Goal: Task Accomplishment & Management: Use online tool/utility

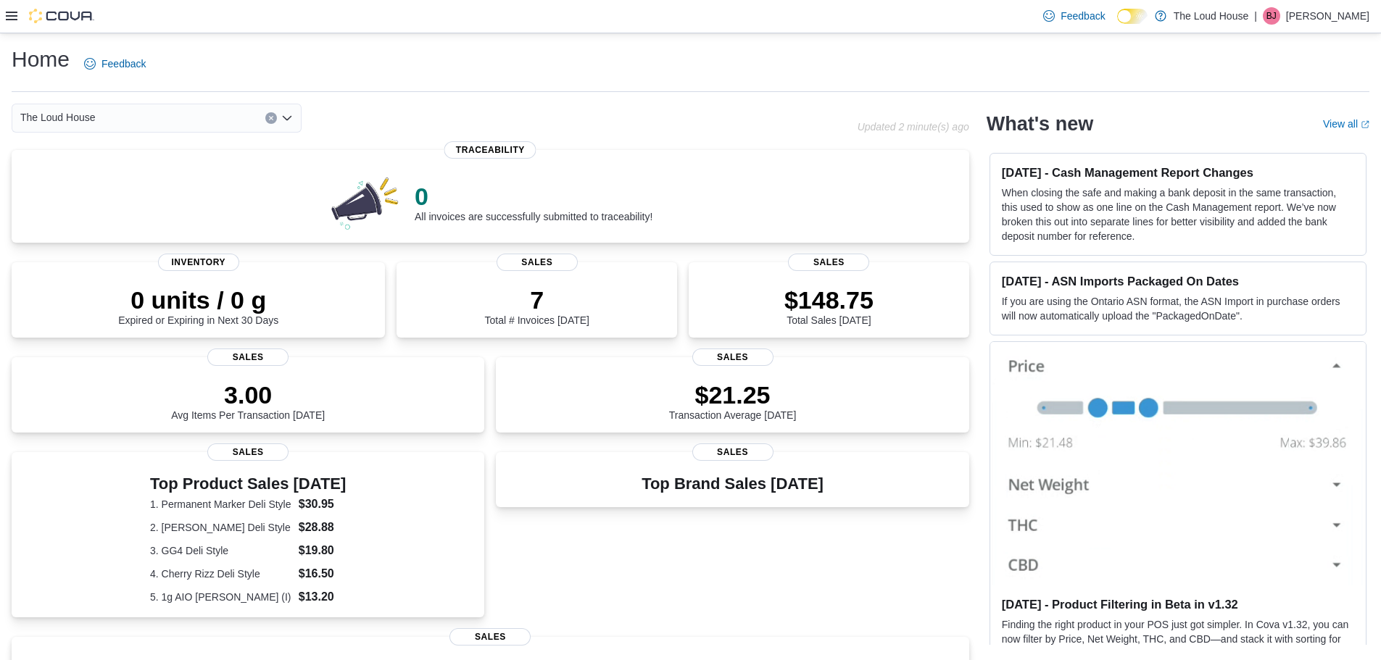
click at [14, 19] on icon at bounding box center [12, 16] width 12 height 12
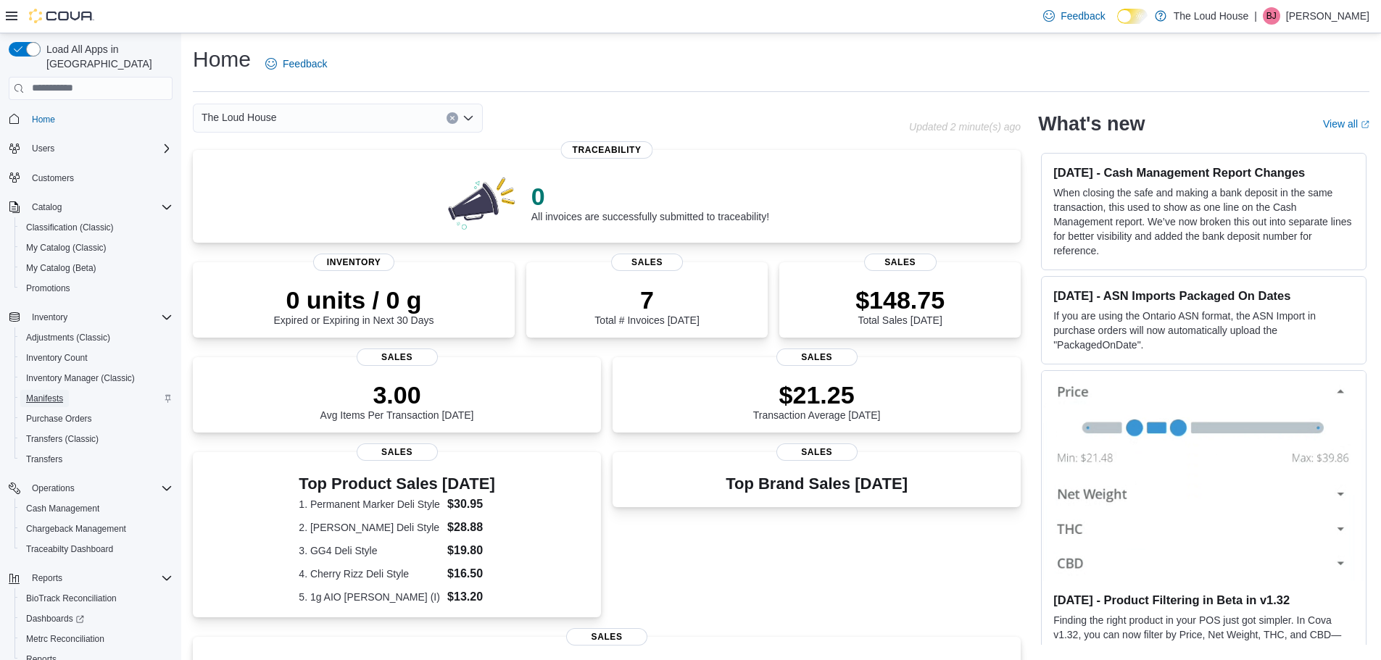
click at [52, 393] on span "Manifests" at bounding box center [44, 399] width 37 height 12
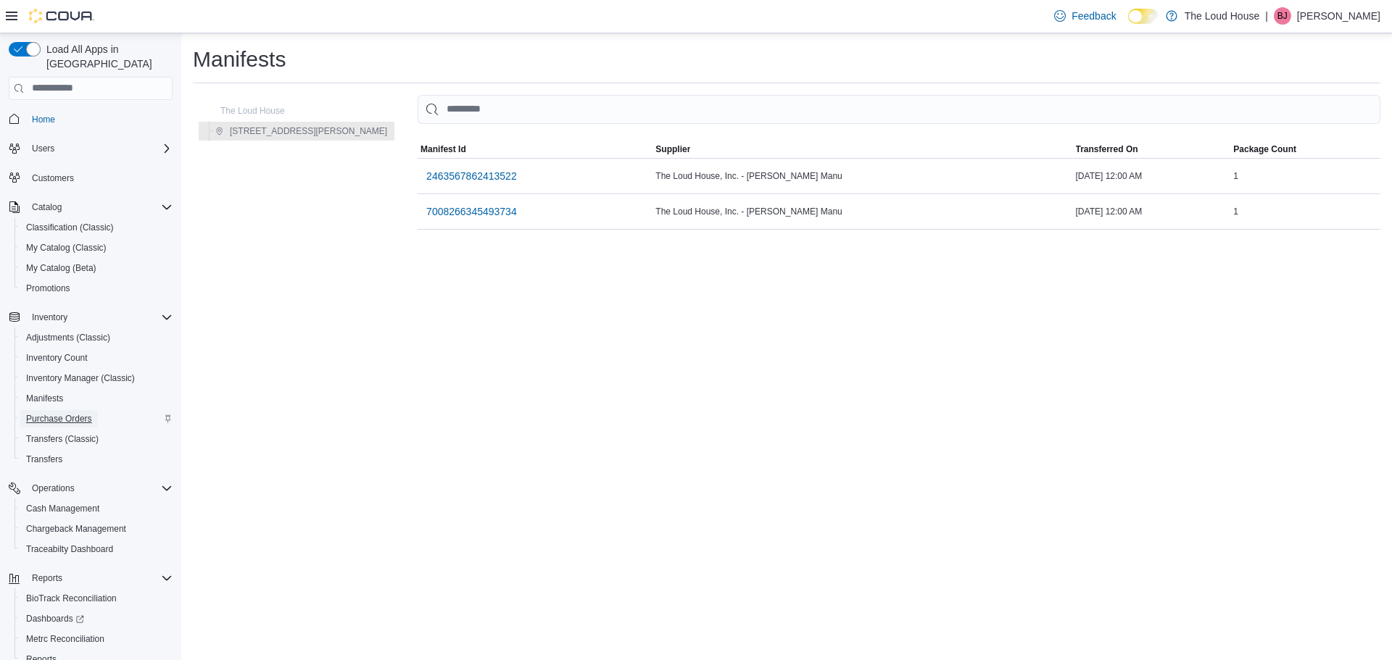
click at [71, 413] on span "Purchase Orders" at bounding box center [59, 419] width 66 height 12
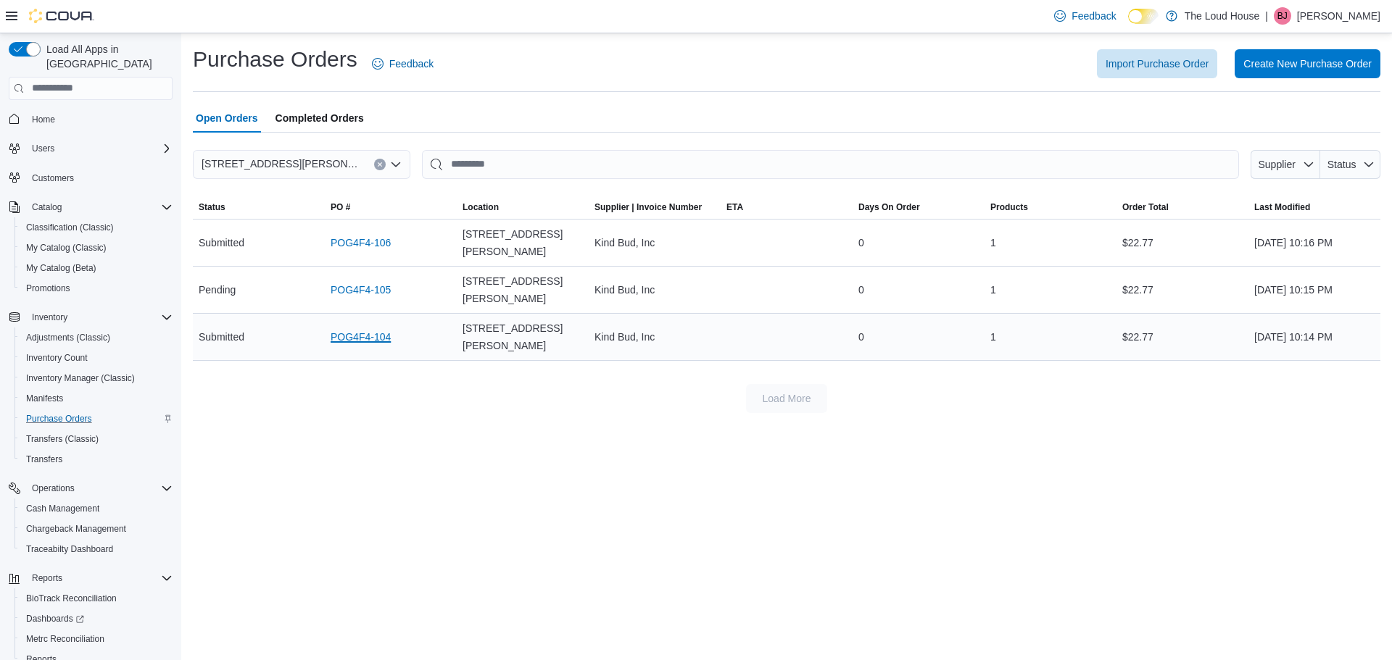
click at [383, 328] on link "POG4F4-104" at bounding box center [361, 336] width 60 height 17
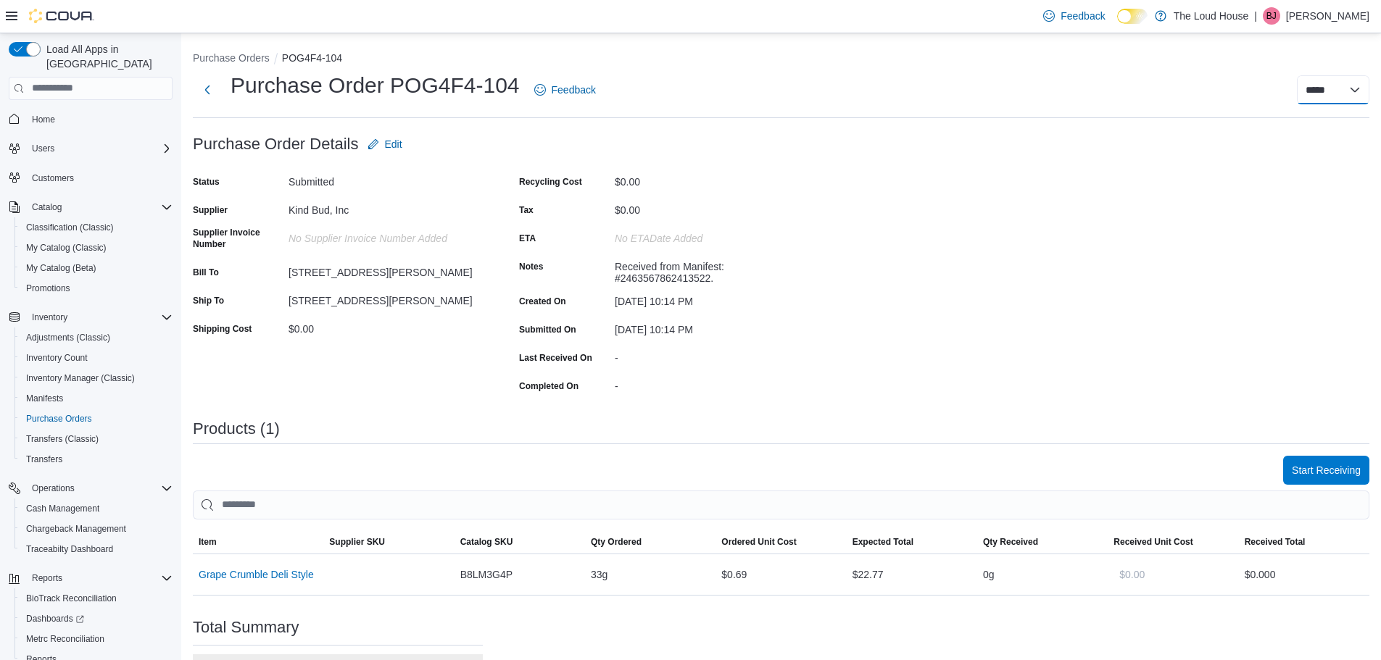
click at [1369, 86] on select "***** ***** ******" at bounding box center [1333, 89] width 72 height 29
select select "**********"
select select
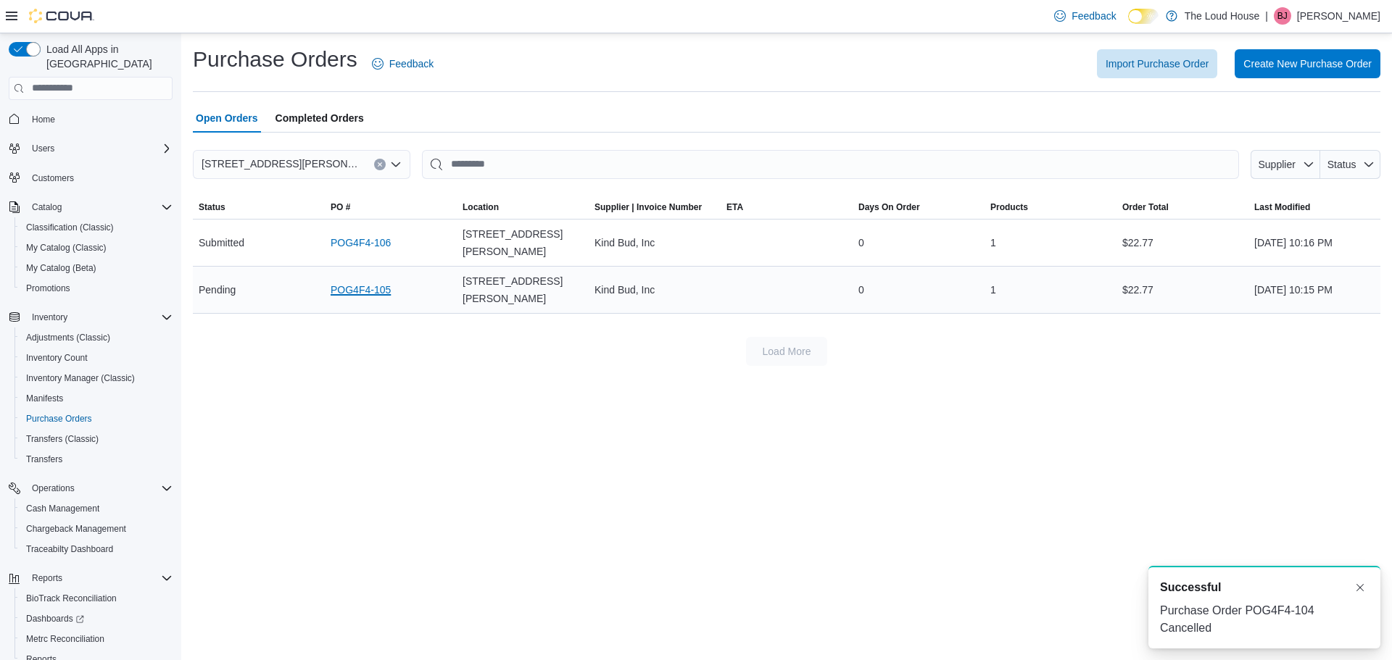
click at [360, 281] on link "POG4F4-105" at bounding box center [361, 289] width 60 height 17
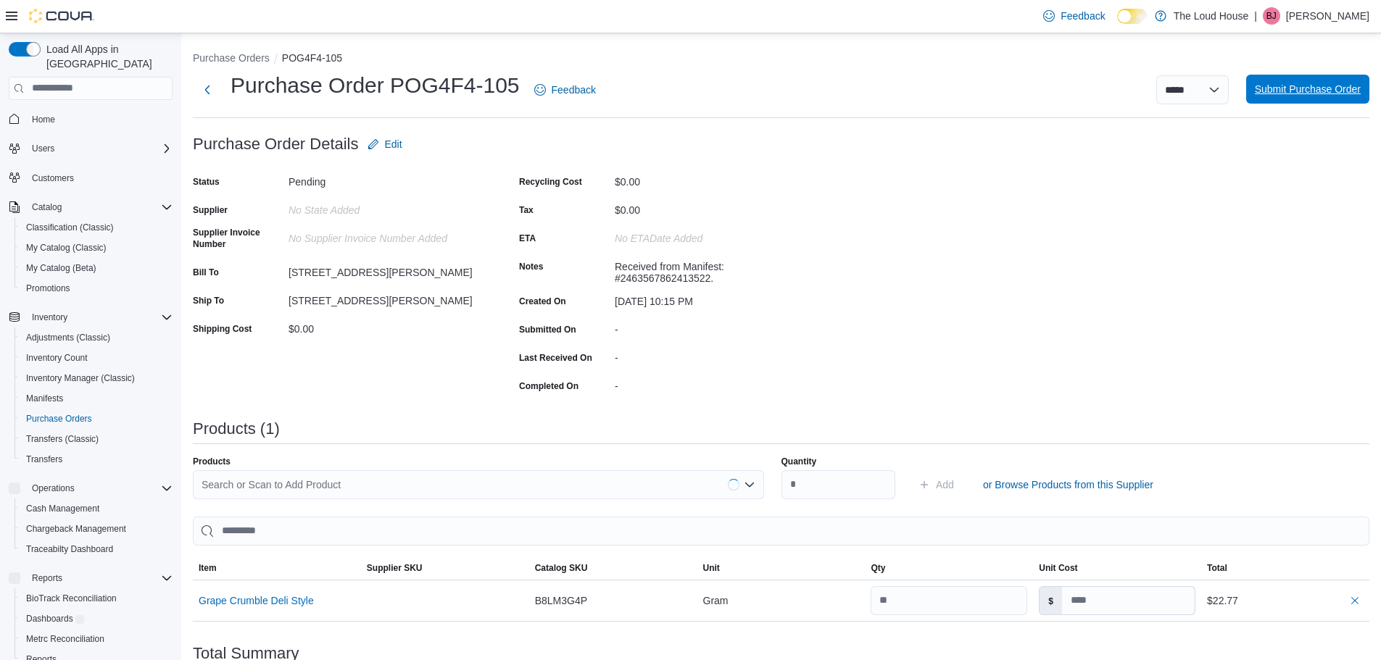
click at [1361, 93] on span "Submit Purchase Order" at bounding box center [1308, 89] width 106 height 14
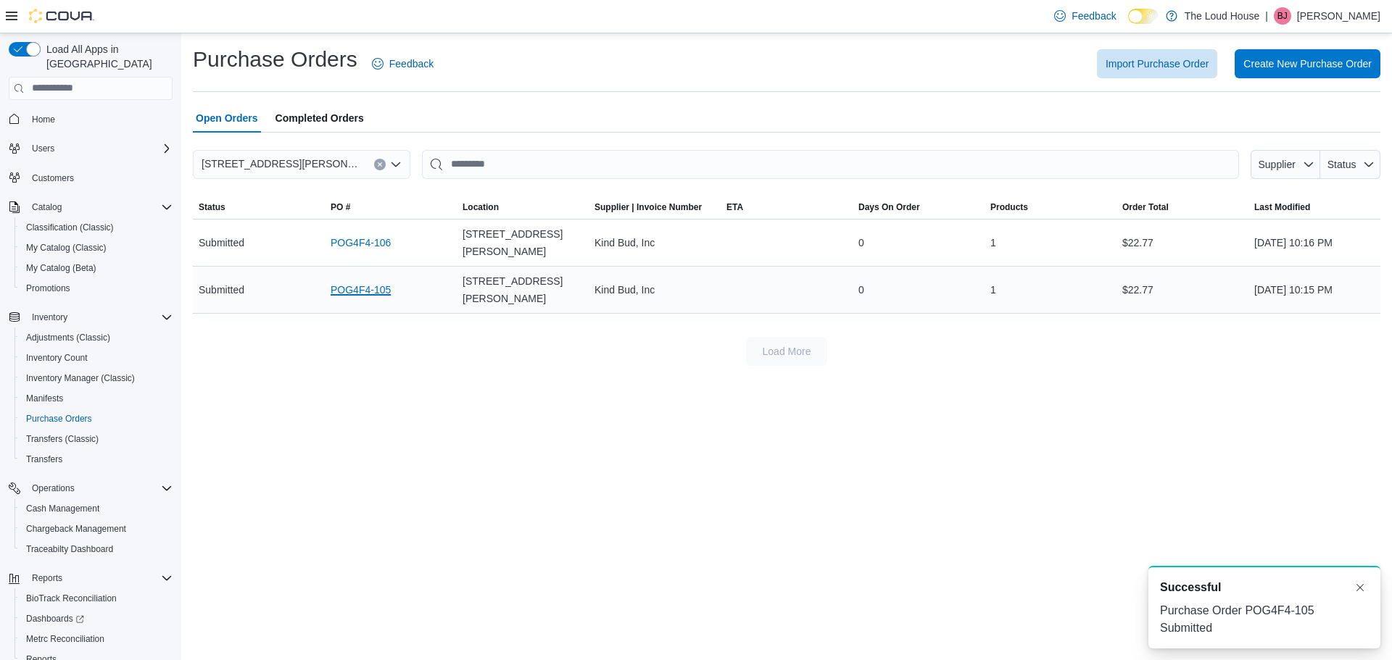
click at [352, 281] on link "POG4F4-105" at bounding box center [361, 289] width 60 height 17
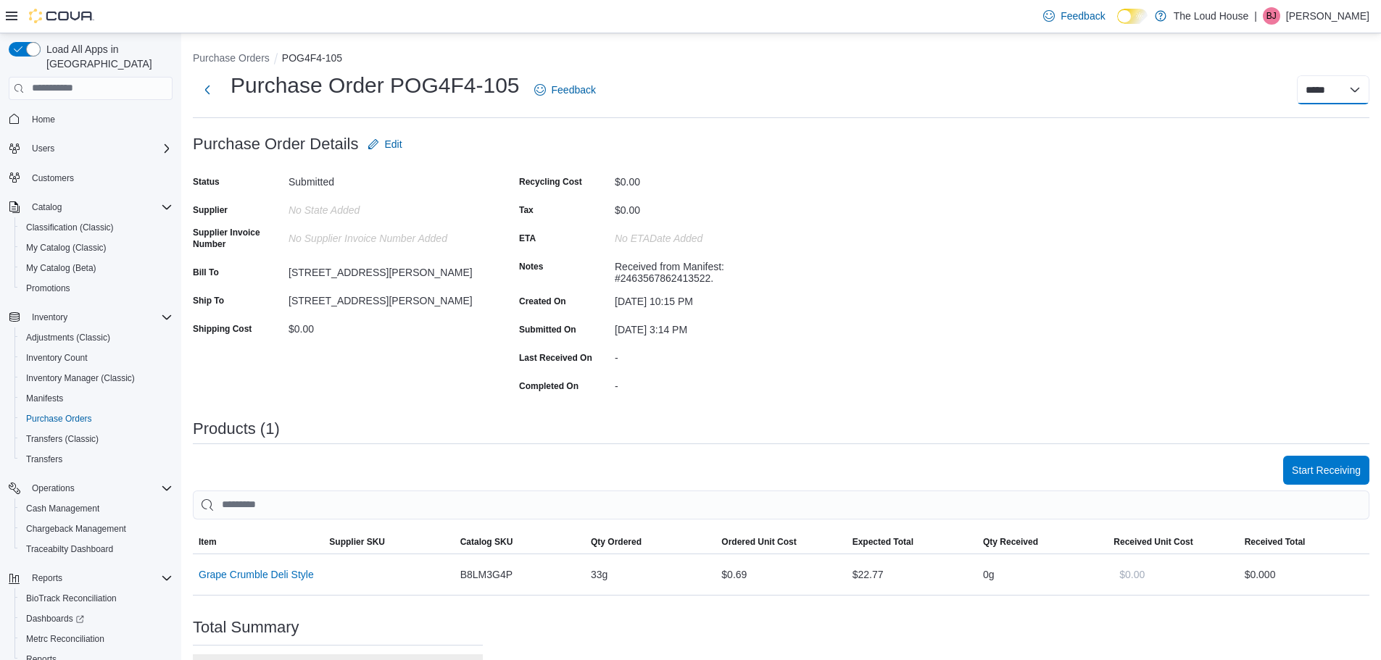
click at [1369, 92] on select "***** ***** ******" at bounding box center [1333, 89] width 72 height 29
select select "**********"
select select
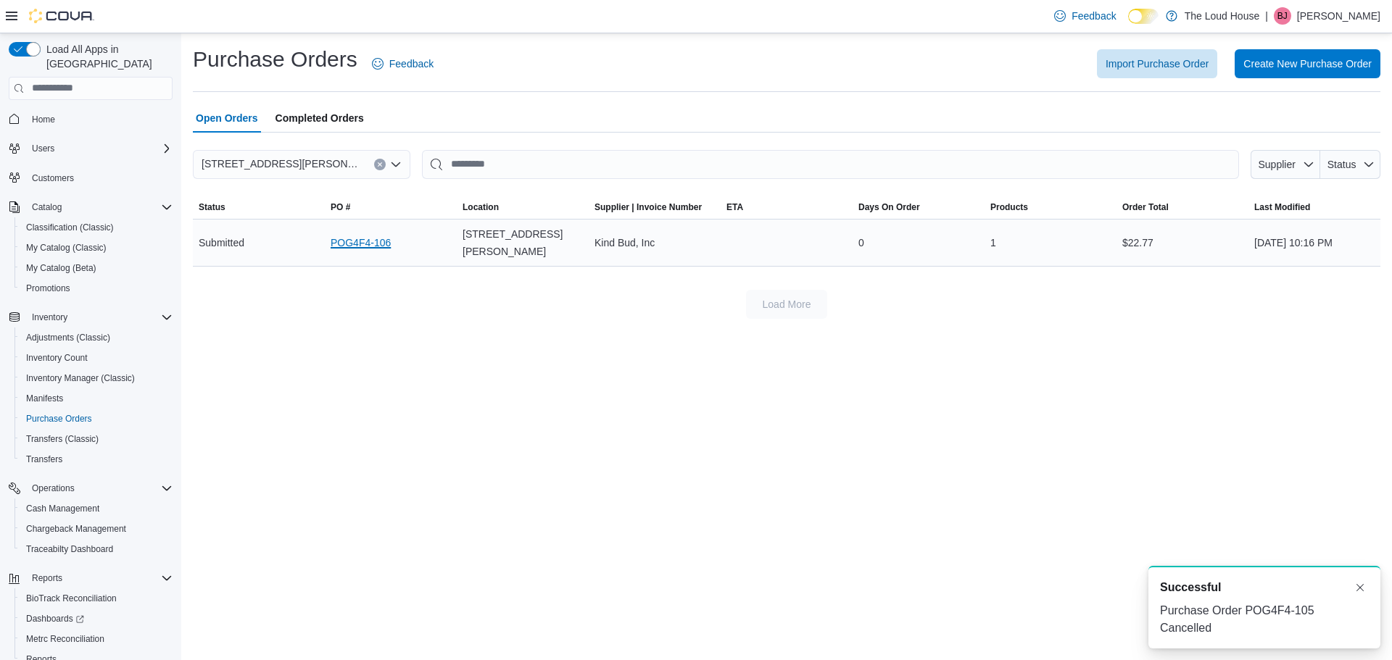
click at [352, 236] on link "POG4F4-106" at bounding box center [361, 242] width 60 height 17
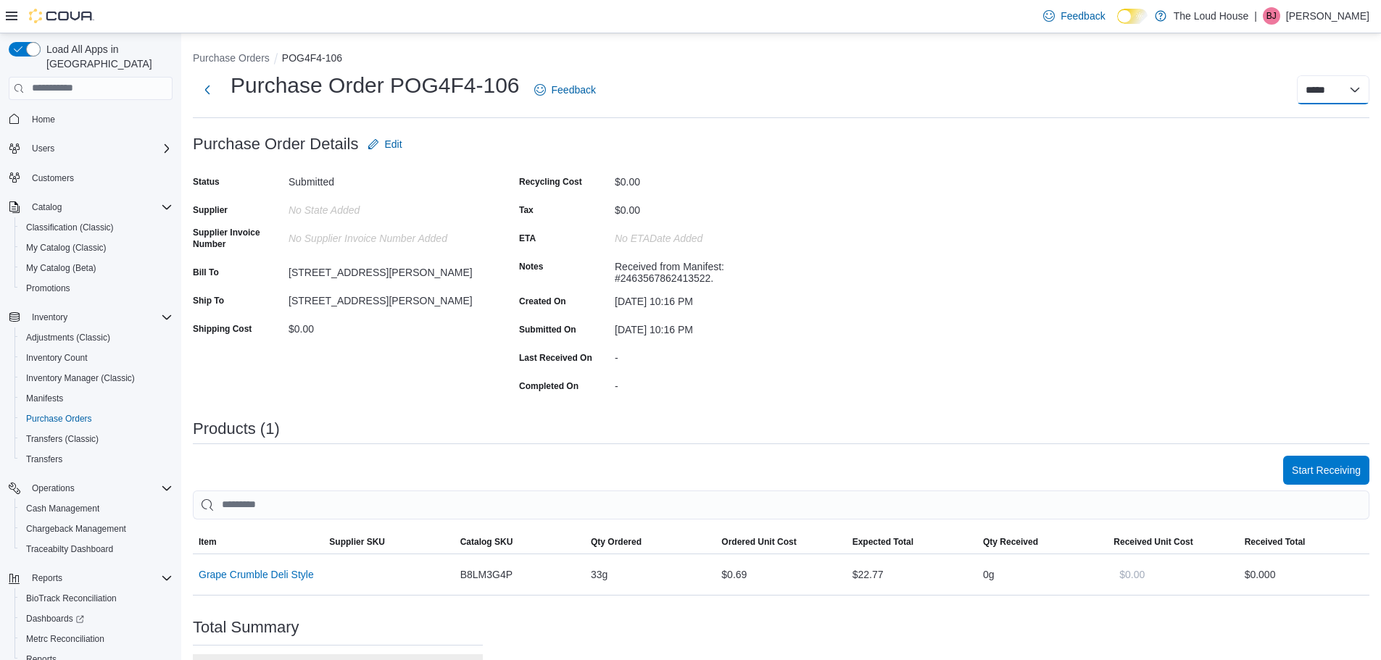
click at [1367, 91] on select "***** ***** ******" at bounding box center [1333, 89] width 72 height 29
select select "**********"
select select
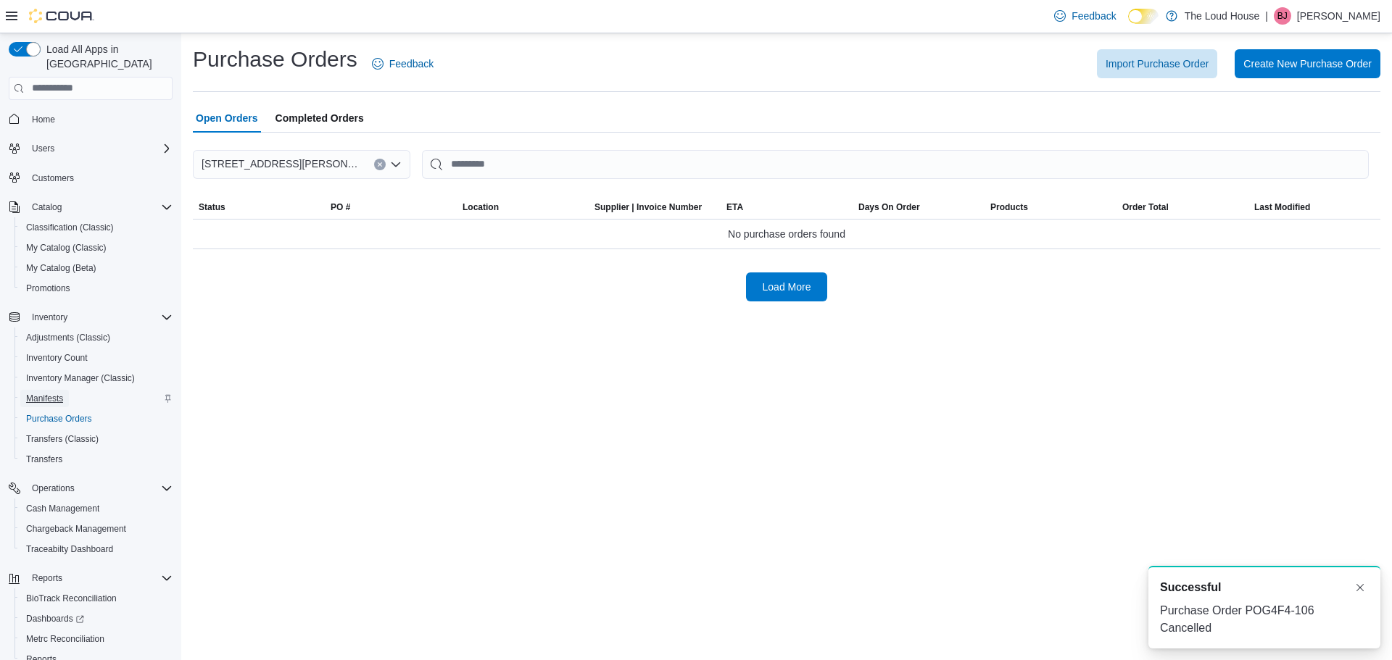
click at [57, 390] on span "Manifests" at bounding box center [44, 398] width 37 height 17
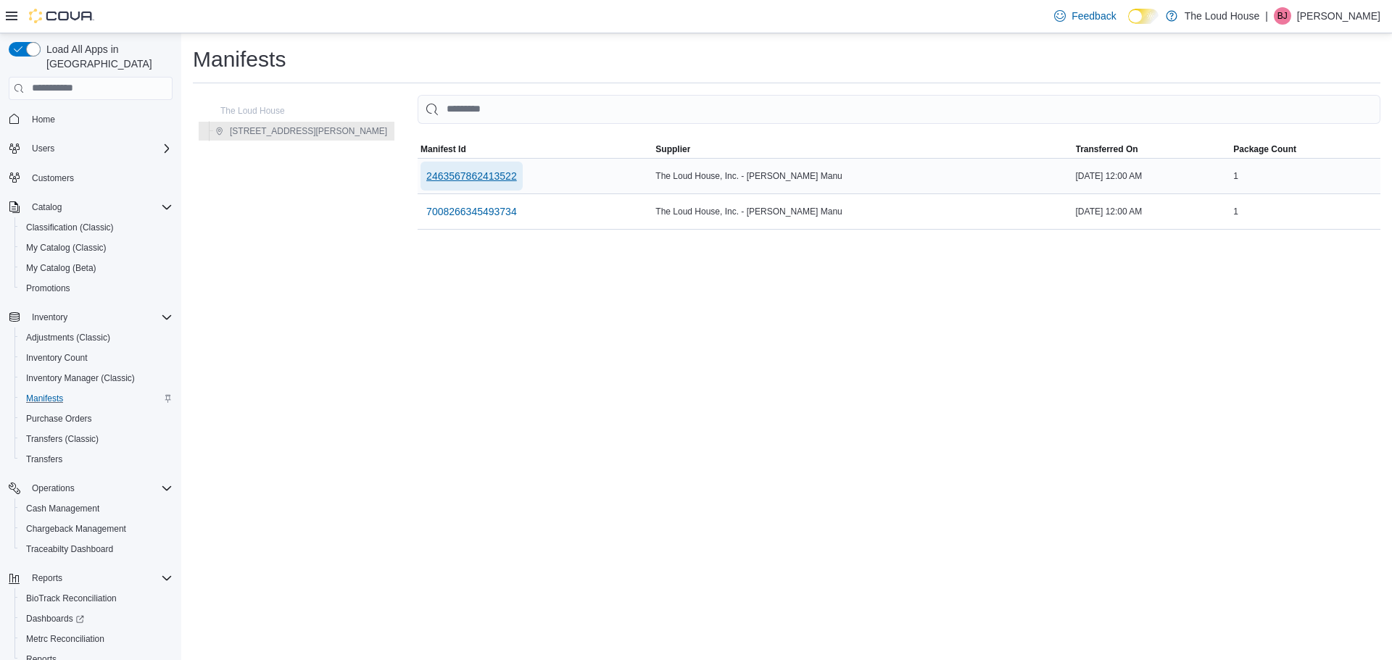
click at [426, 180] on span "2463567862413522" at bounding box center [471, 176] width 91 height 14
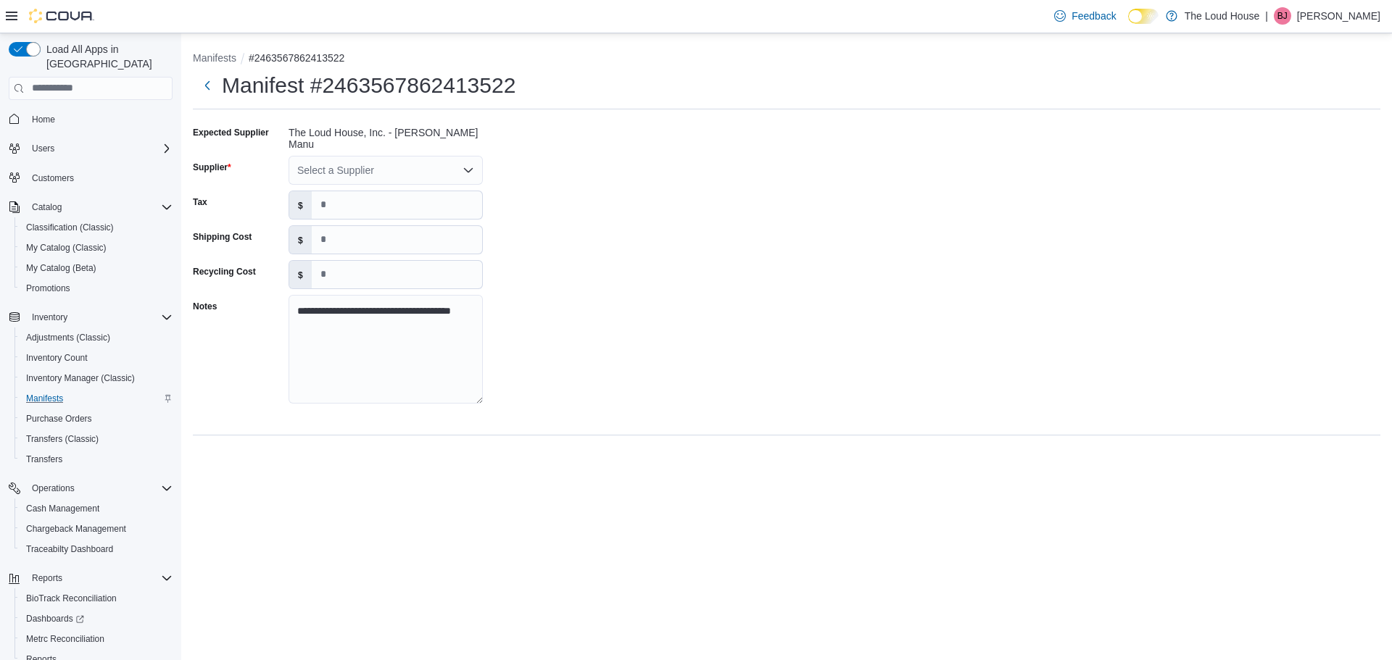
click at [475, 165] on div "Select a Supplier" at bounding box center [386, 170] width 194 height 29
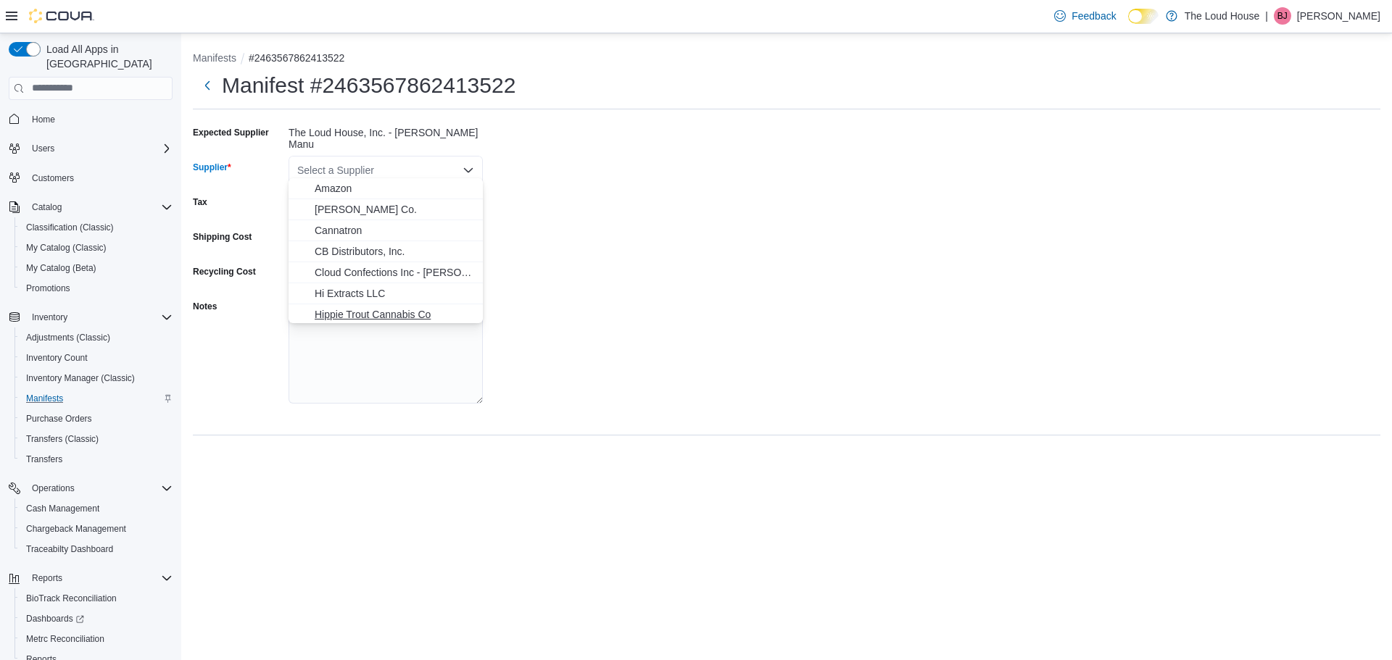
scroll to position [72, 0]
click at [363, 268] on span "Kind Bud, Inc" at bounding box center [394, 263] width 159 height 14
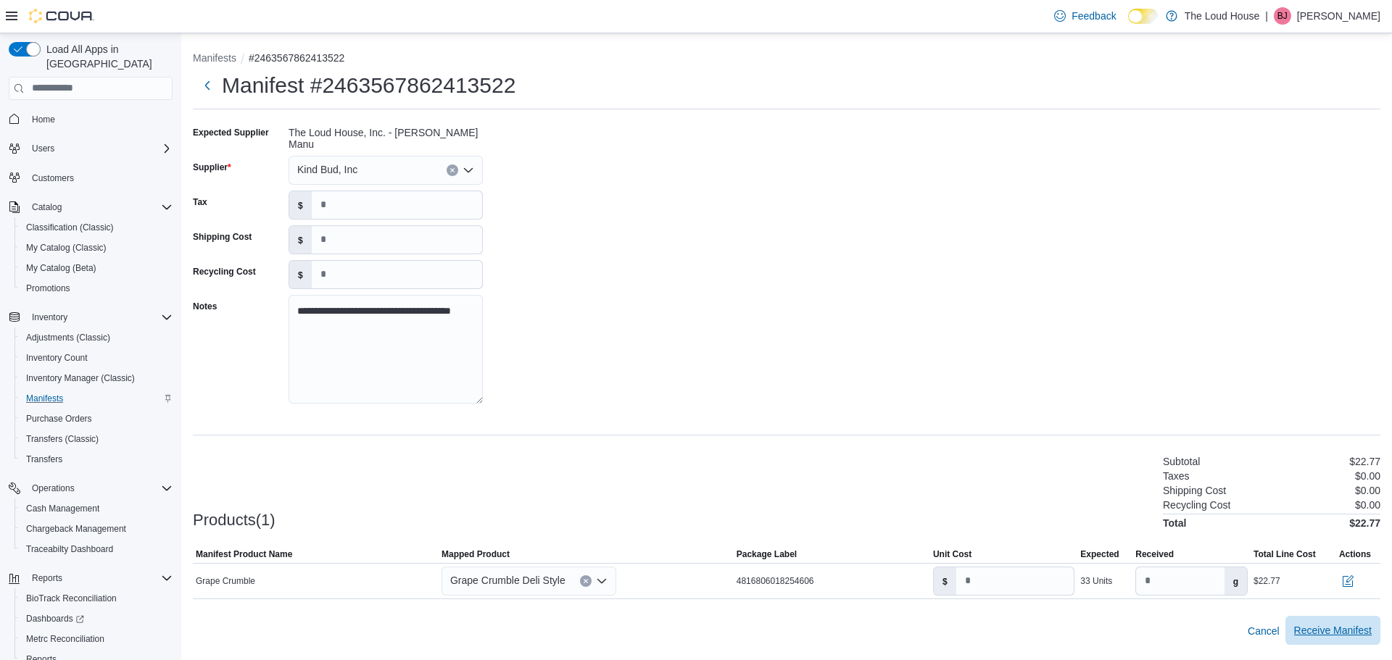
click at [1303, 626] on span "Receive Manifest" at bounding box center [1333, 630] width 78 height 14
click at [1158, 307] on div "**********" at bounding box center [786, 269] width 1187 height 297
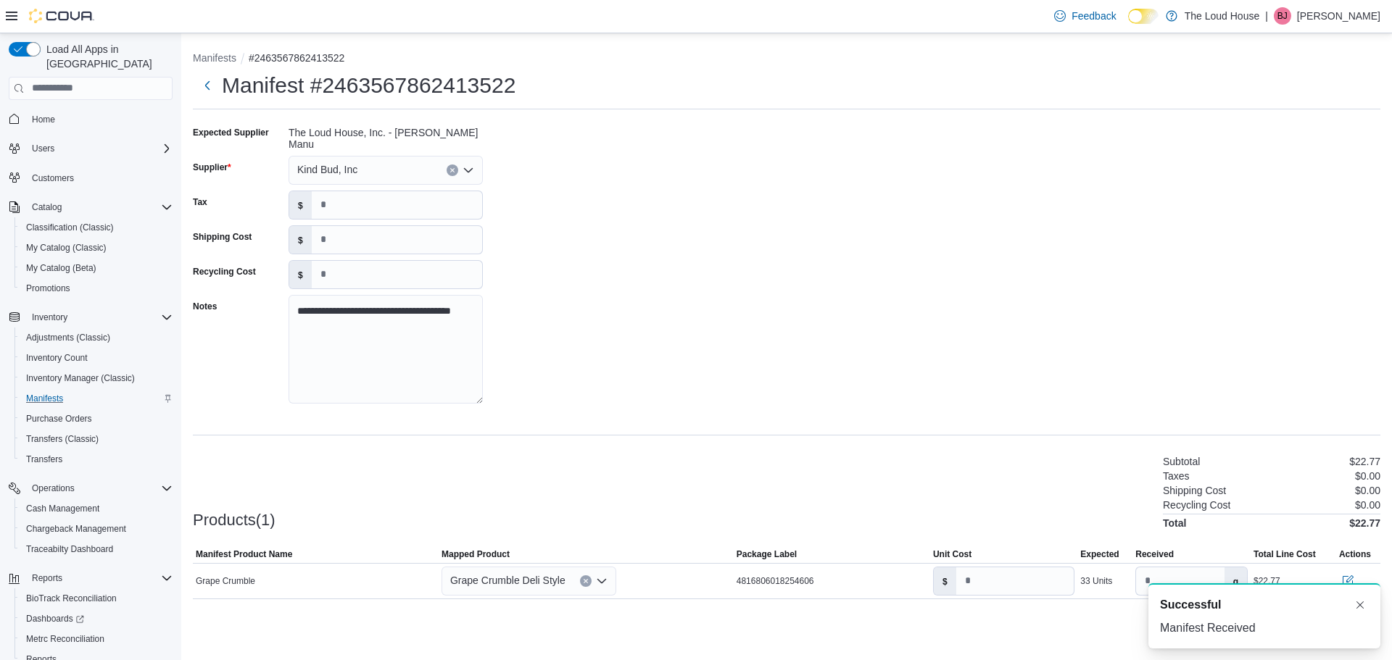
scroll to position [0, 0]
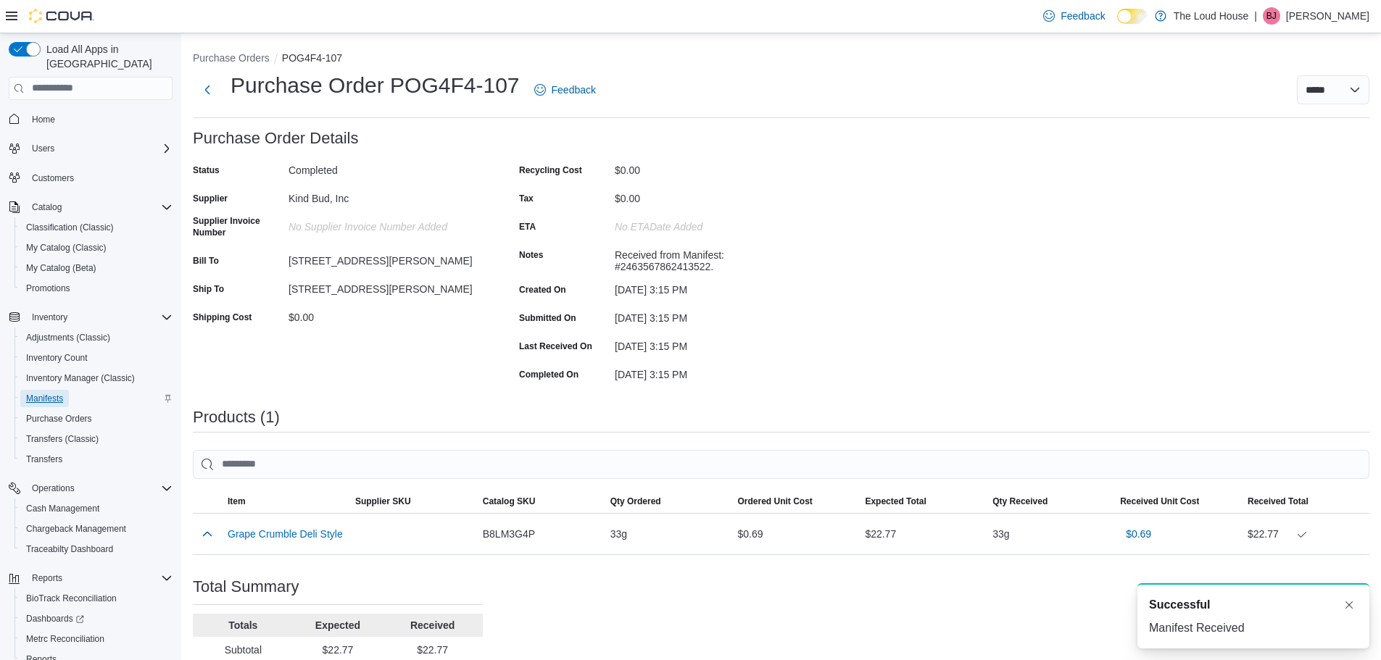
drag, startPoint x: 1275, startPoint y: 4, endPoint x: 57, endPoint y: 383, distance: 1276.2
click at [57, 393] on span "Manifests" at bounding box center [44, 399] width 37 height 12
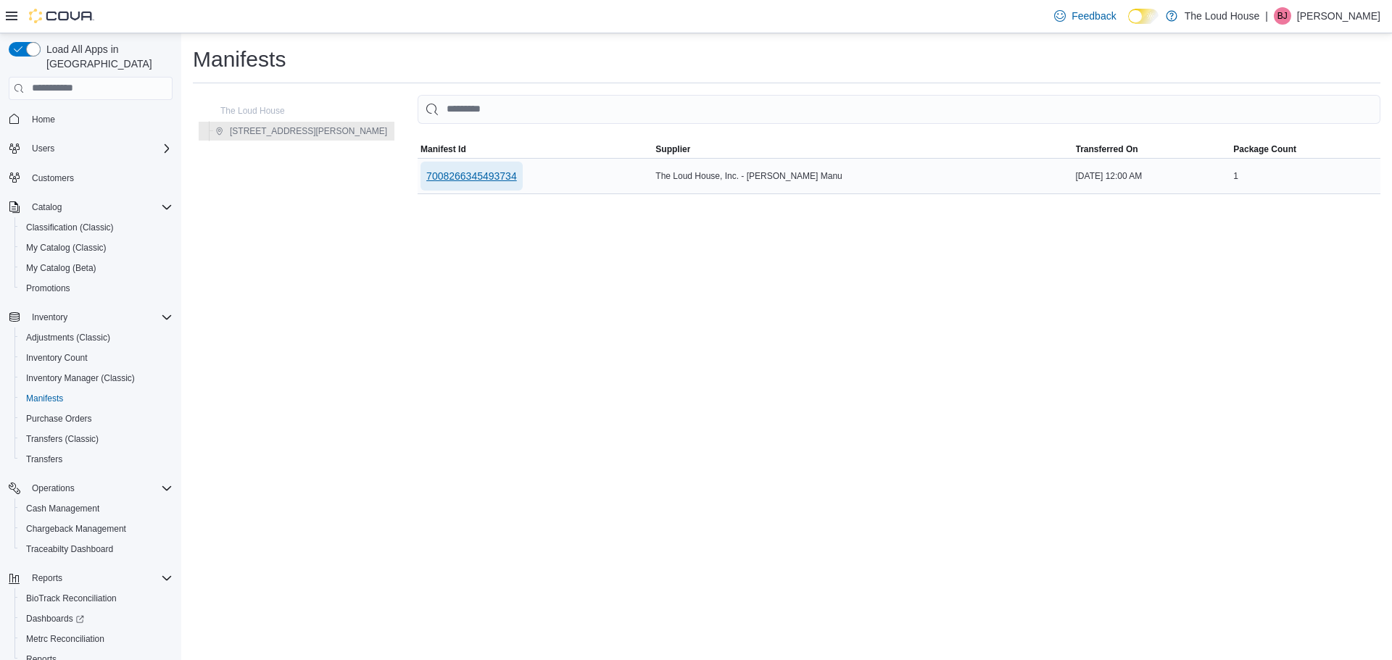
click at [426, 178] on span "7008266345493734" at bounding box center [471, 176] width 91 height 14
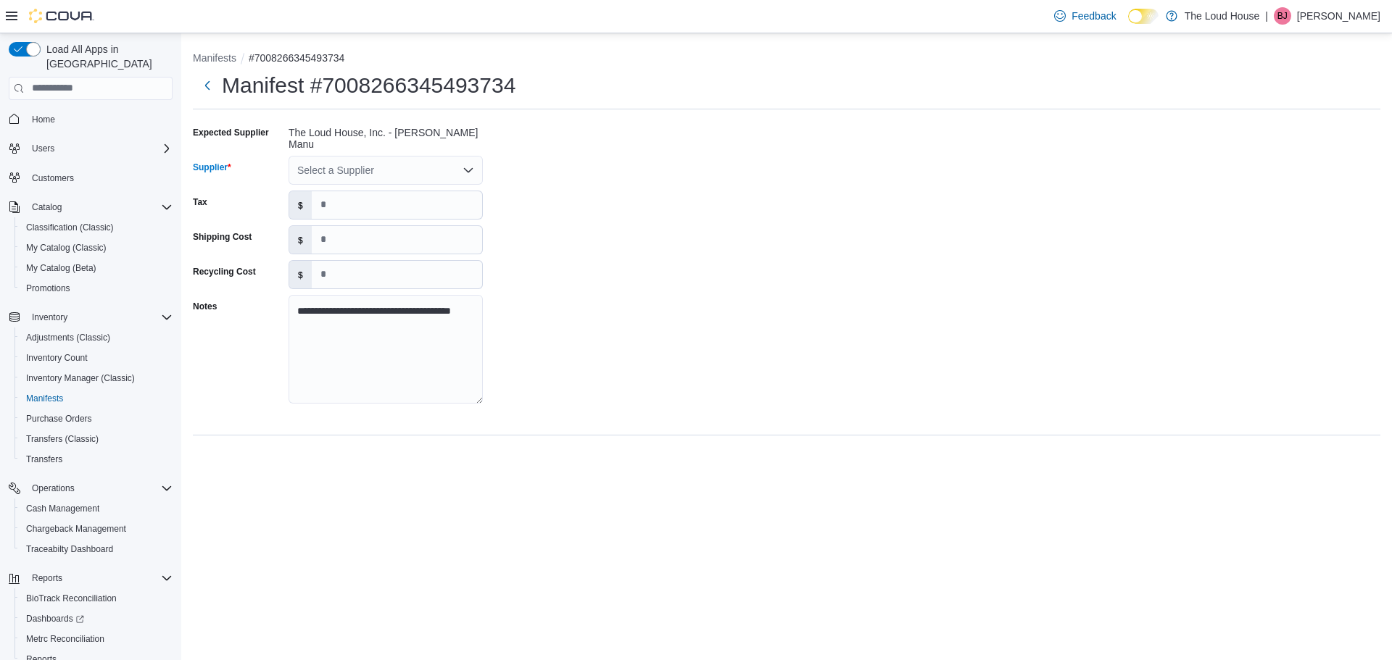
click at [470, 165] on icon "Open list of options" at bounding box center [469, 171] width 12 height 12
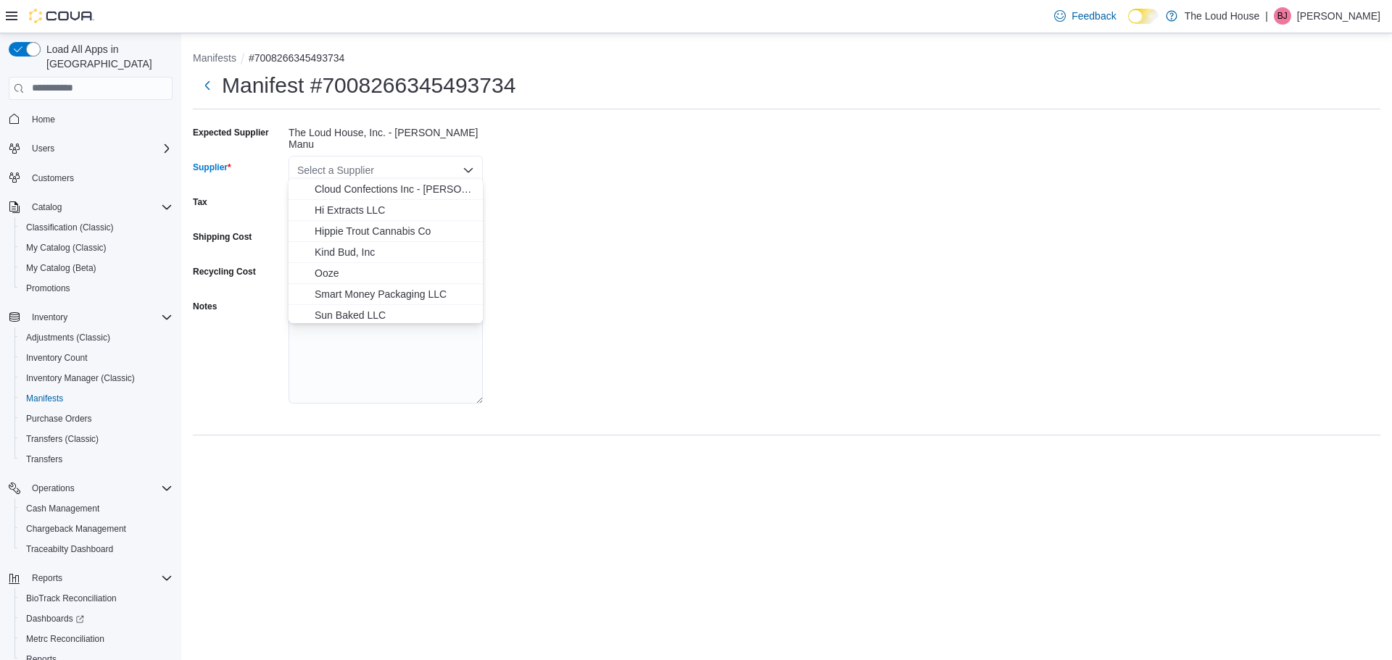
scroll to position [86, 0]
click at [344, 249] on span "Kind Bud, Inc" at bounding box center [394, 249] width 159 height 14
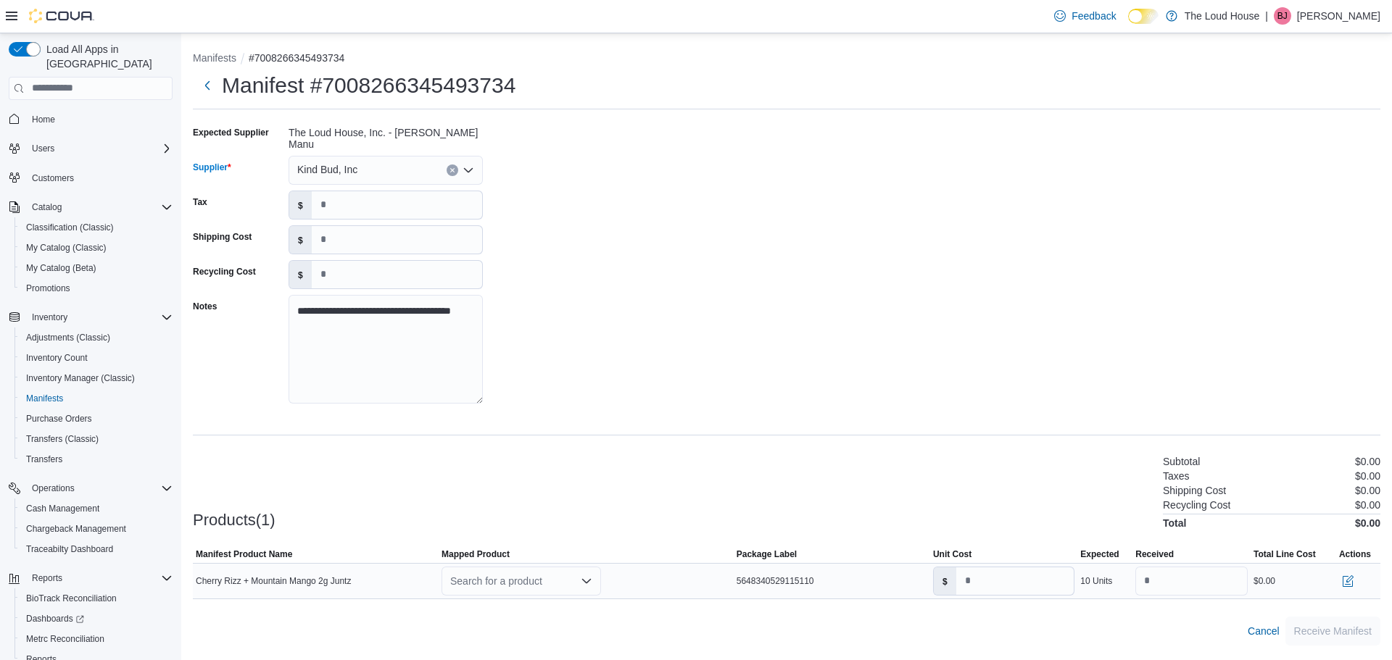
click at [585, 579] on icon "Open list of options" at bounding box center [587, 582] width 12 height 12
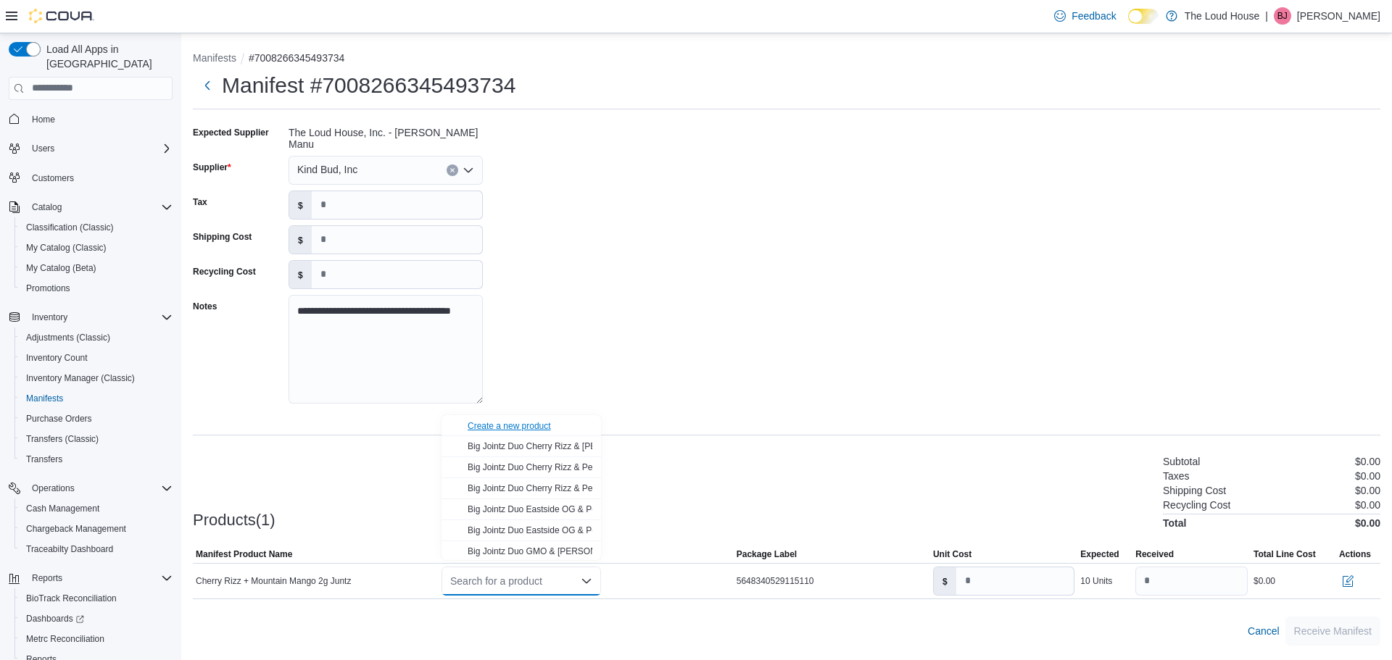
click at [524, 425] on div "Create a new product" at bounding box center [509, 426] width 83 height 12
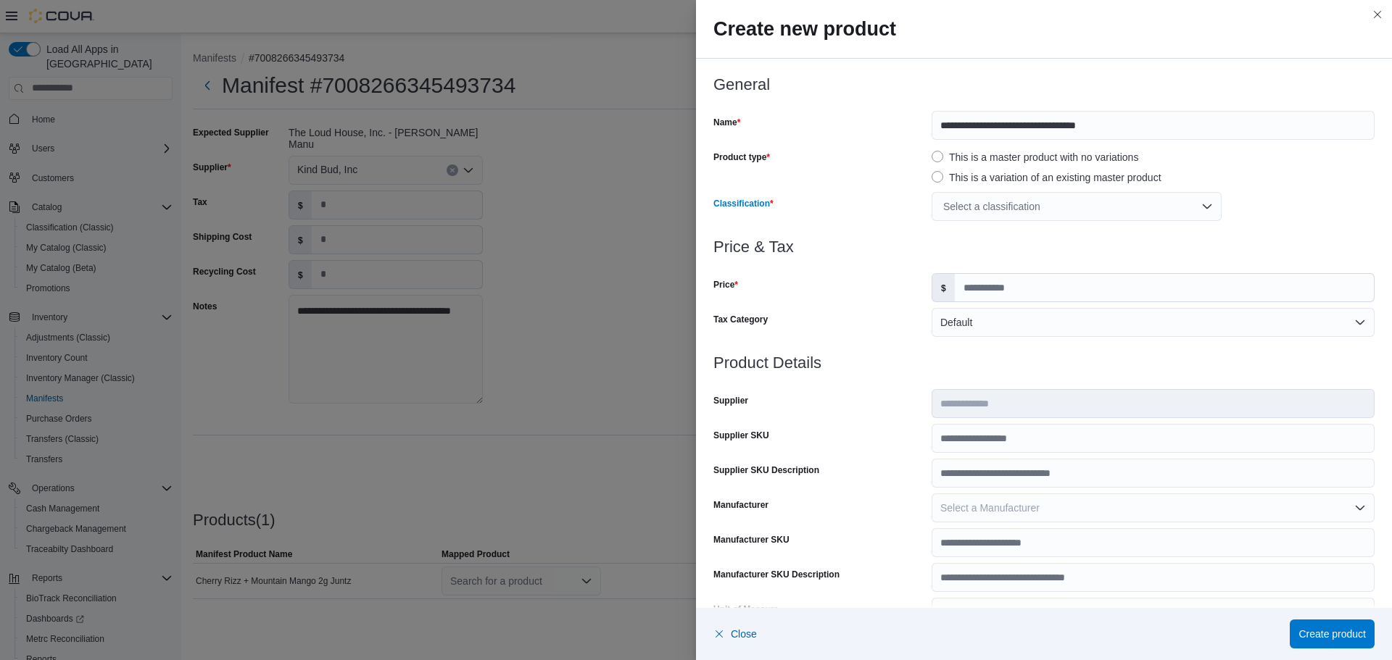
click at [1201, 210] on div "Select a classification" at bounding box center [1077, 206] width 290 height 29
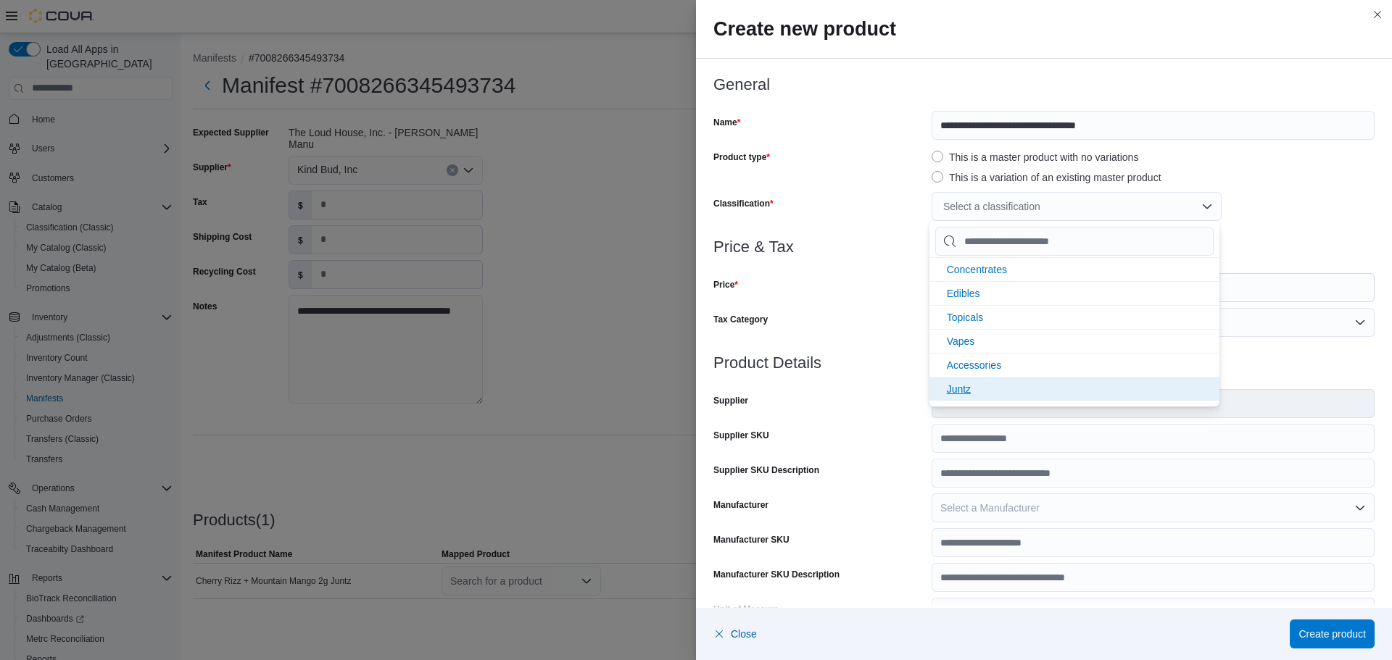
click at [959, 395] on li "Juntz" at bounding box center [1074, 389] width 290 height 24
click at [875, 289] on div "Price" at bounding box center [819, 287] width 212 height 29
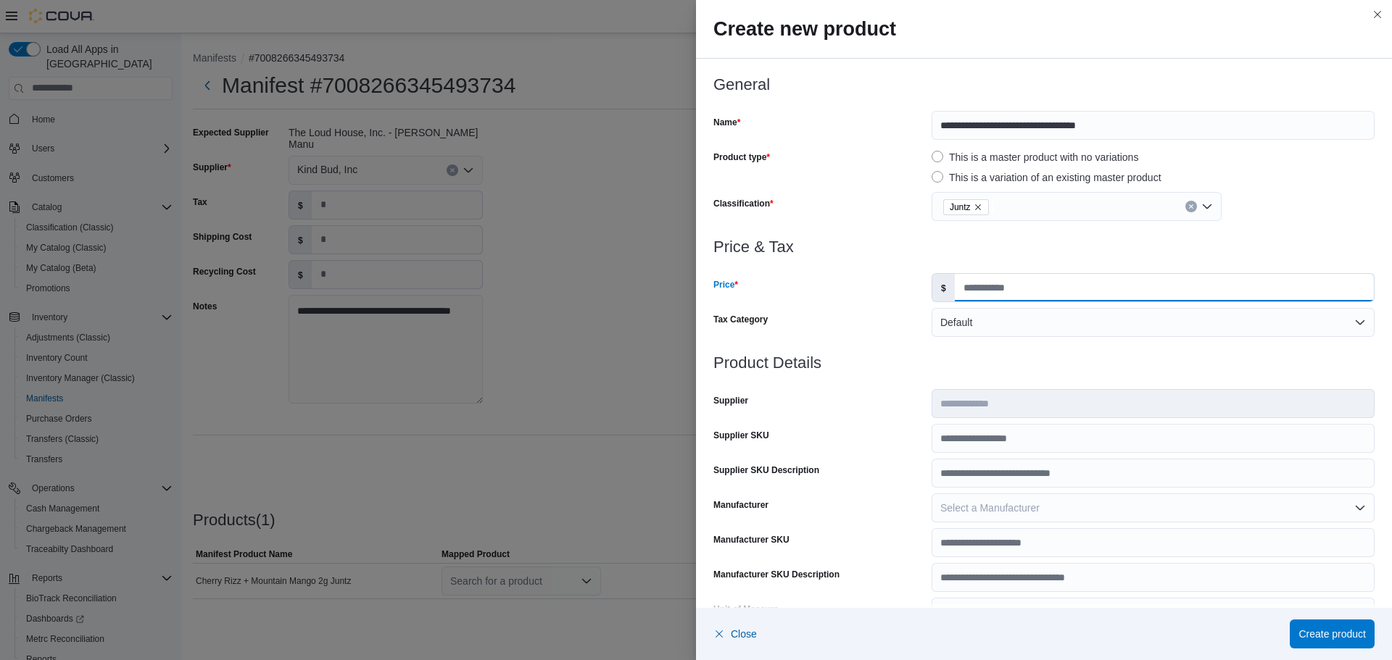
click at [1032, 290] on input "Price" at bounding box center [1164, 288] width 419 height 28
click at [1175, 289] on input "Price" at bounding box center [1164, 288] width 419 height 28
type input "****"
click at [1298, 636] on span "Create product" at bounding box center [1331, 633] width 67 height 14
click at [1003, 321] on button "Default" at bounding box center [1153, 322] width 443 height 29
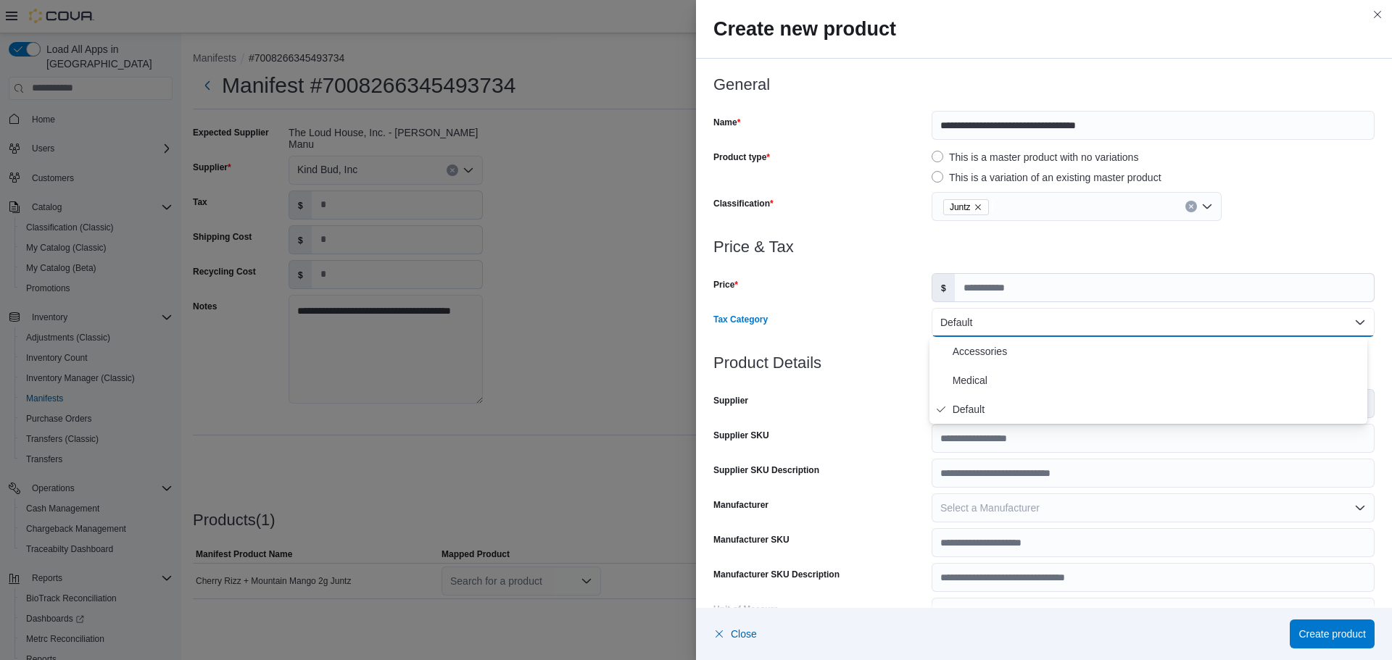
click at [882, 340] on div at bounding box center [1043, 345] width 661 height 17
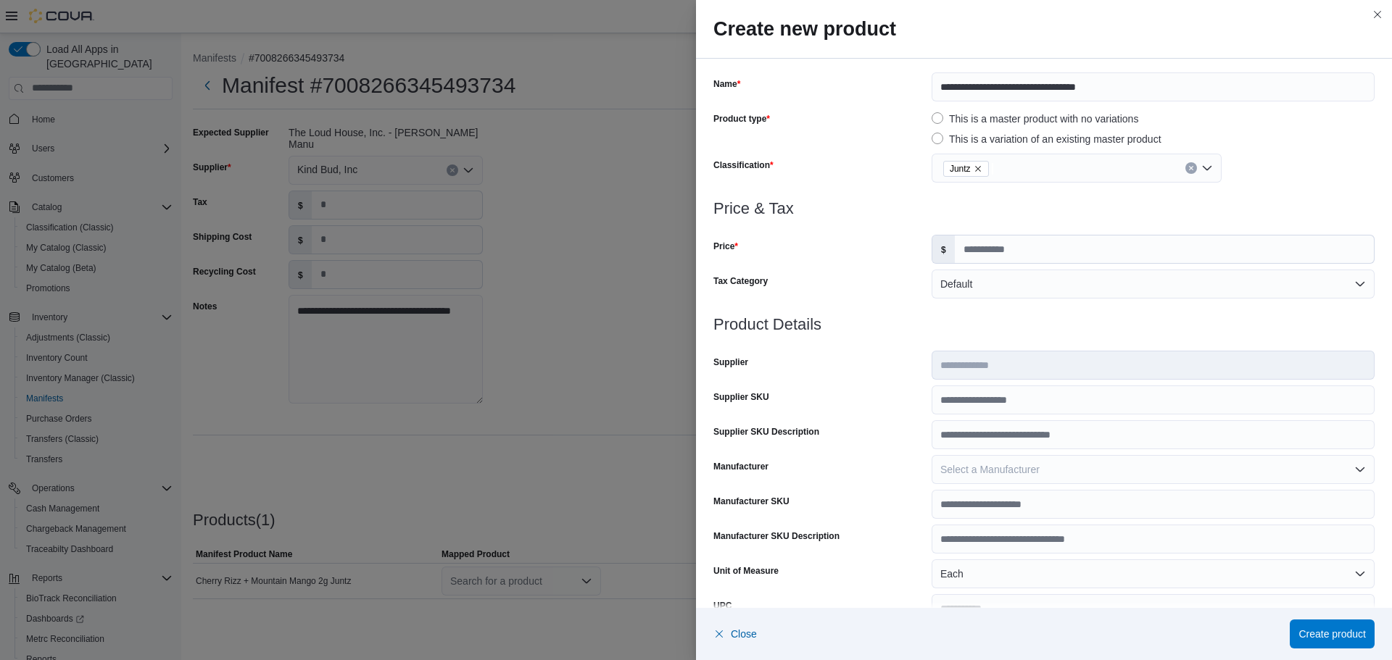
scroll to position [72, 0]
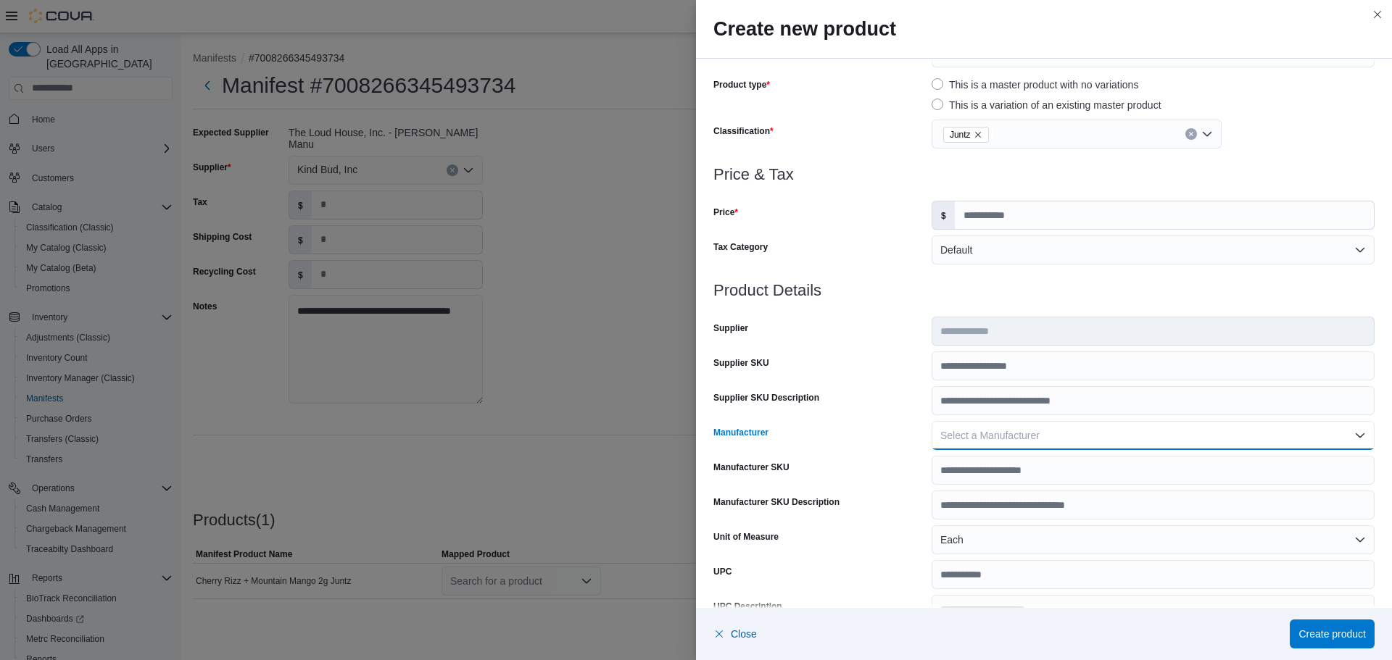
click at [1003, 438] on span "Select a Manufacturer" at bounding box center [989, 436] width 99 height 12
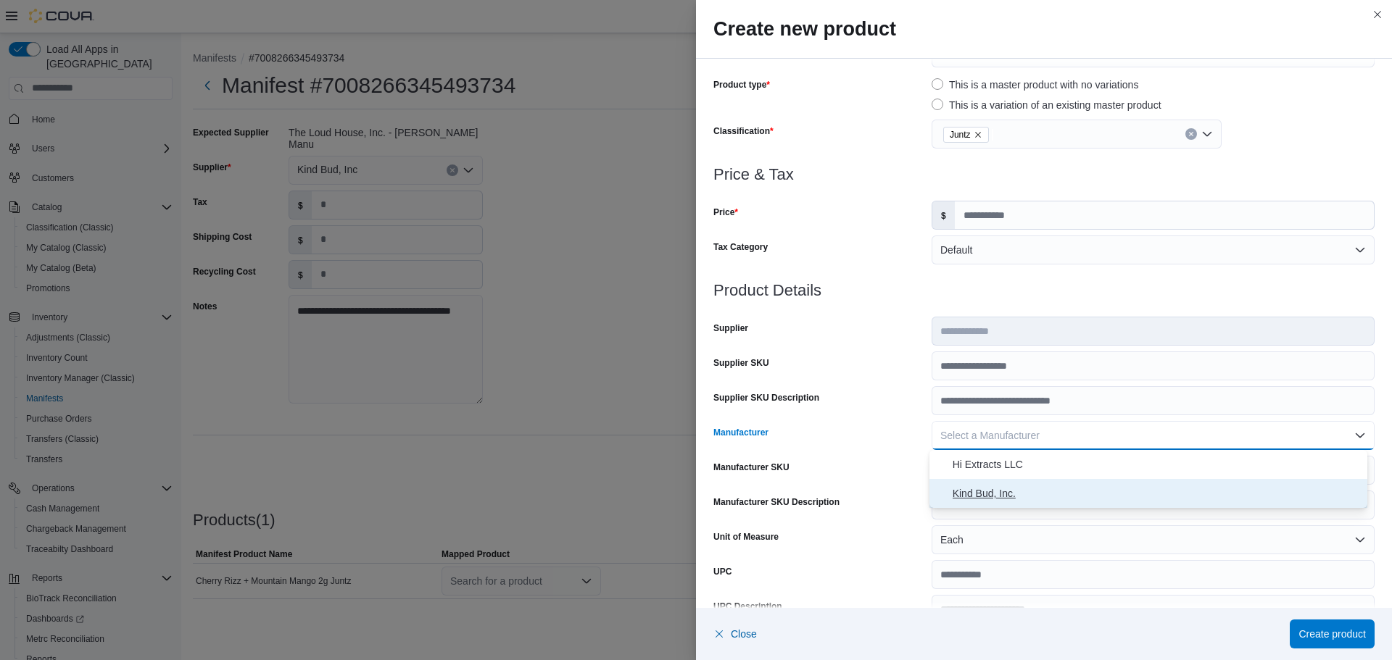
click at [1000, 493] on span "Kind Bud, Inc." at bounding box center [1157, 493] width 409 height 17
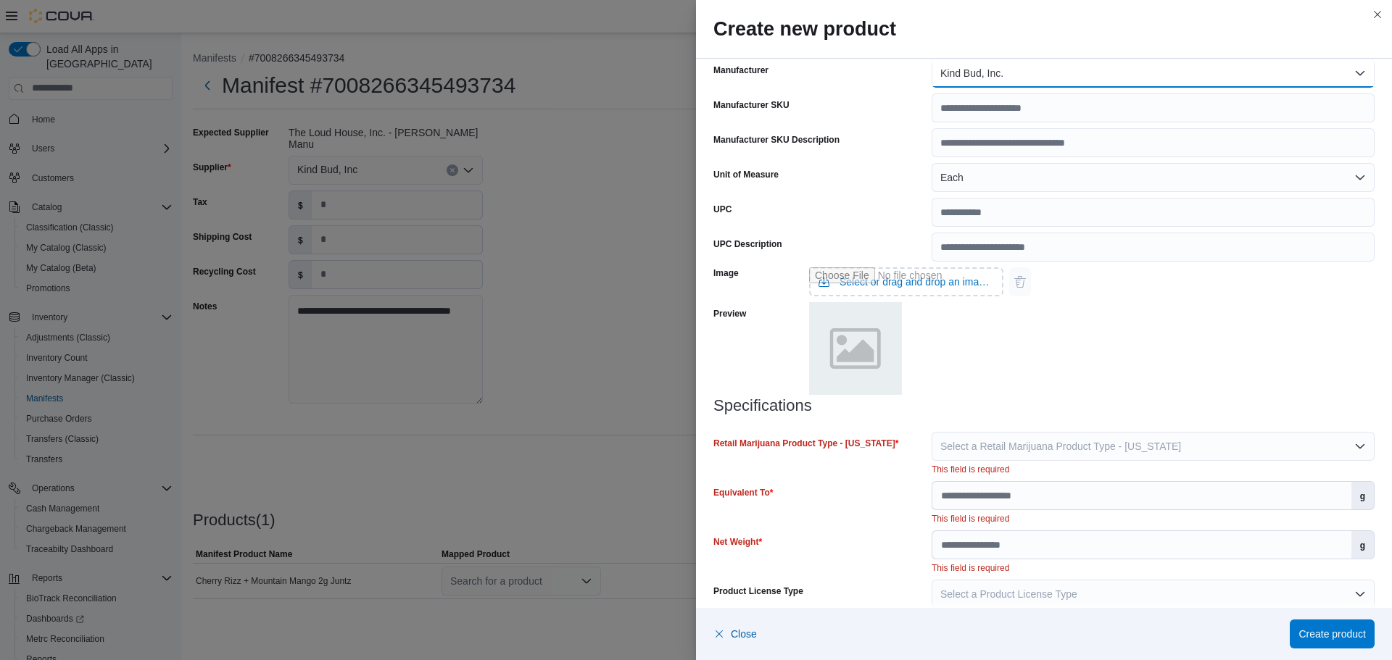
scroll to position [453, 0]
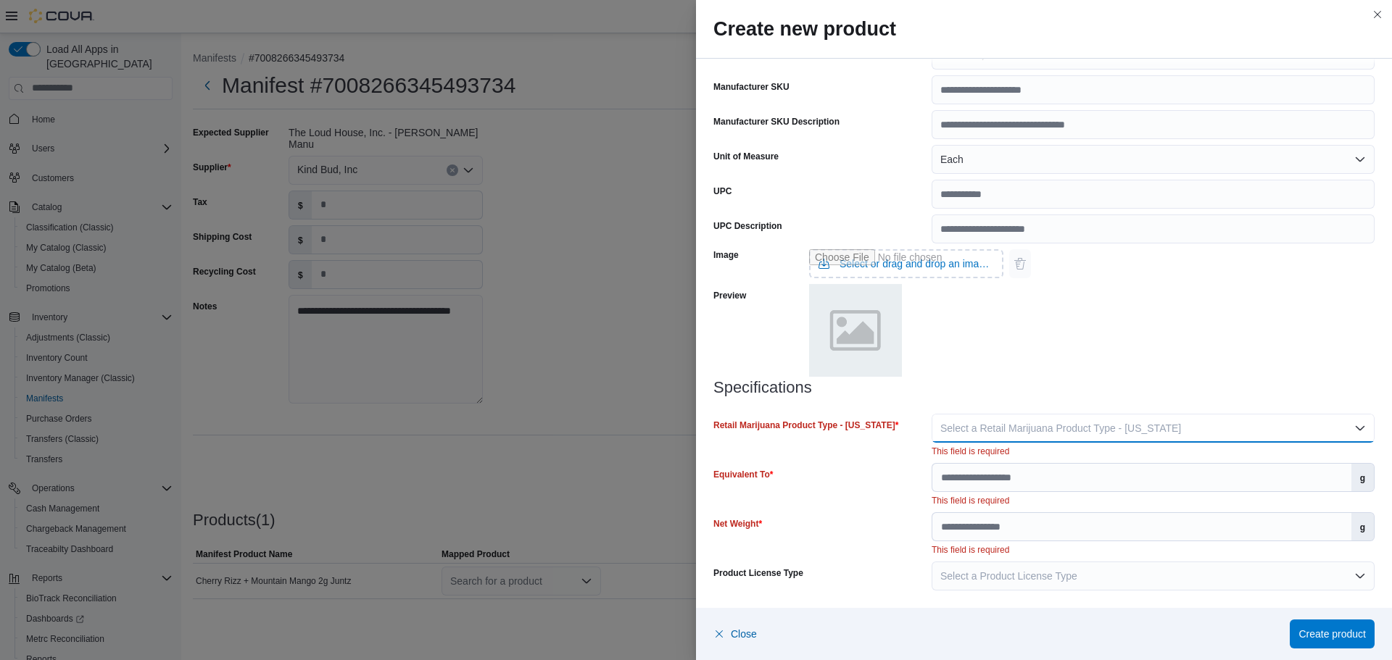
click at [1027, 423] on span "Select a Retail Marijuana Product Type - [US_STATE]" at bounding box center [1060, 429] width 241 height 12
click at [977, 455] on span "Flower" at bounding box center [1157, 457] width 409 height 17
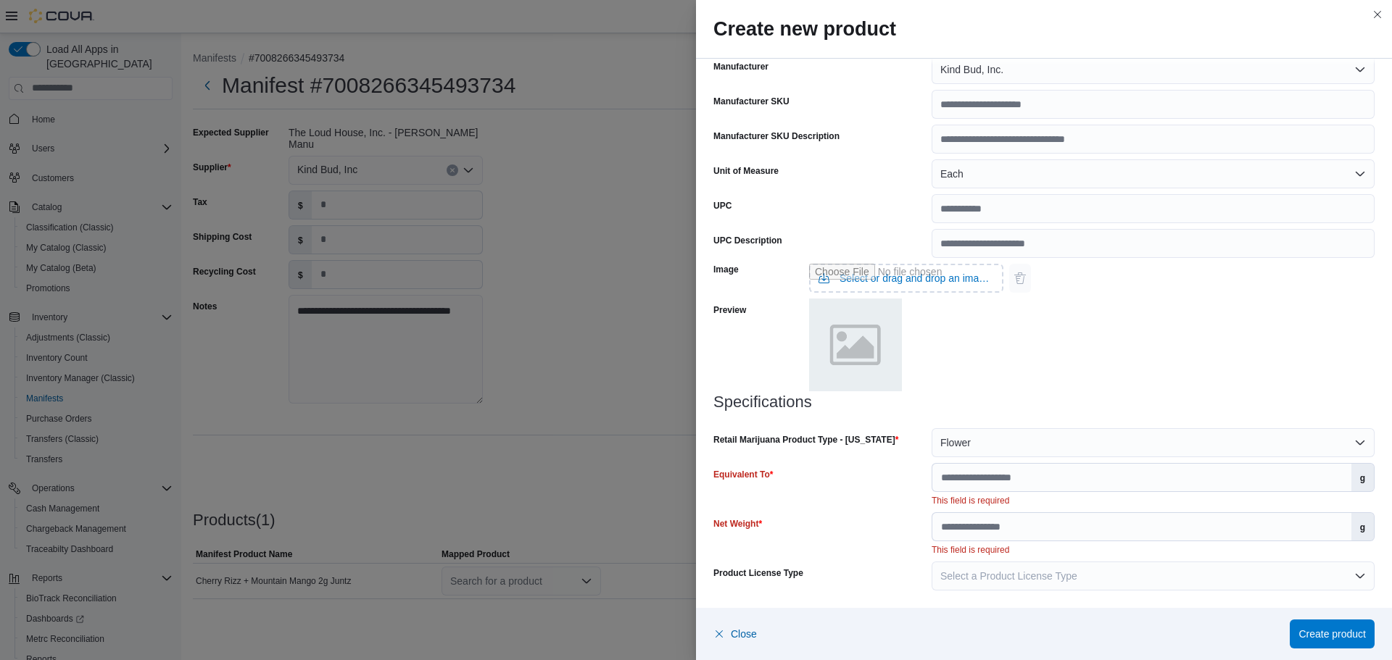
scroll to position [439, 0]
click at [999, 478] on input "Equivalent To" at bounding box center [1141, 478] width 419 height 28
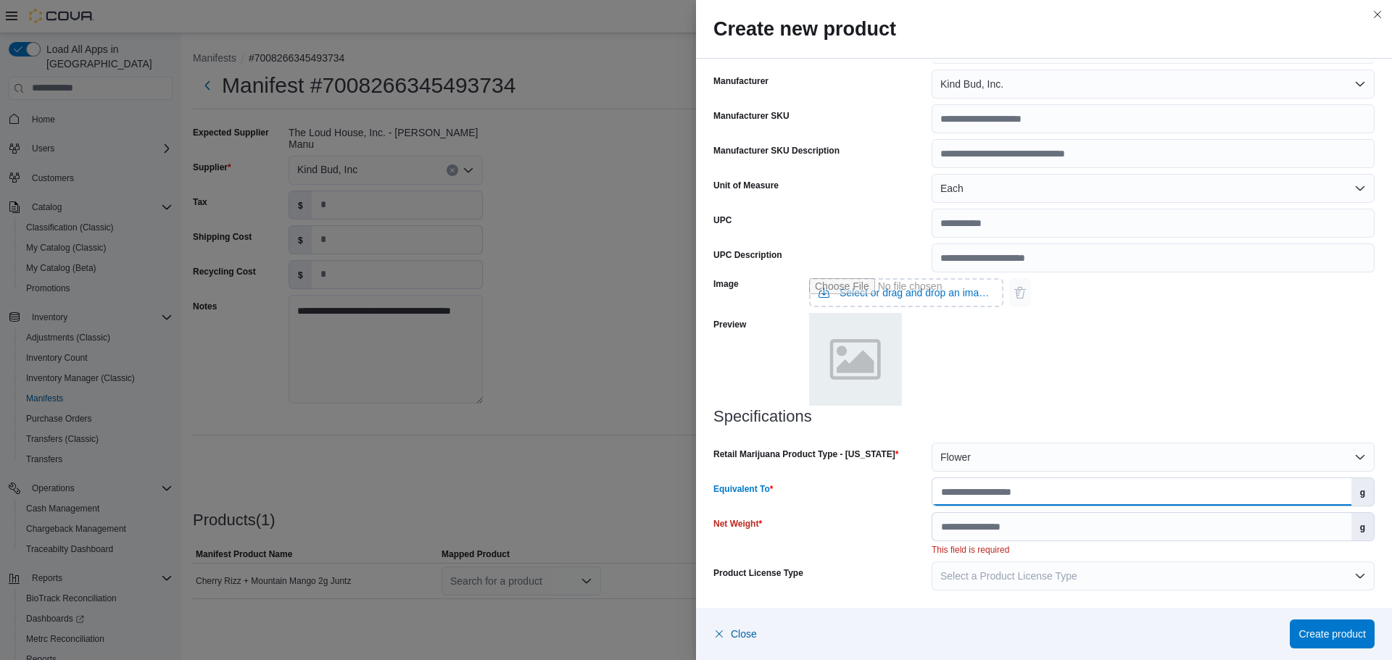
type input "*"
click at [1010, 524] on input "Net Weight" at bounding box center [1141, 527] width 419 height 28
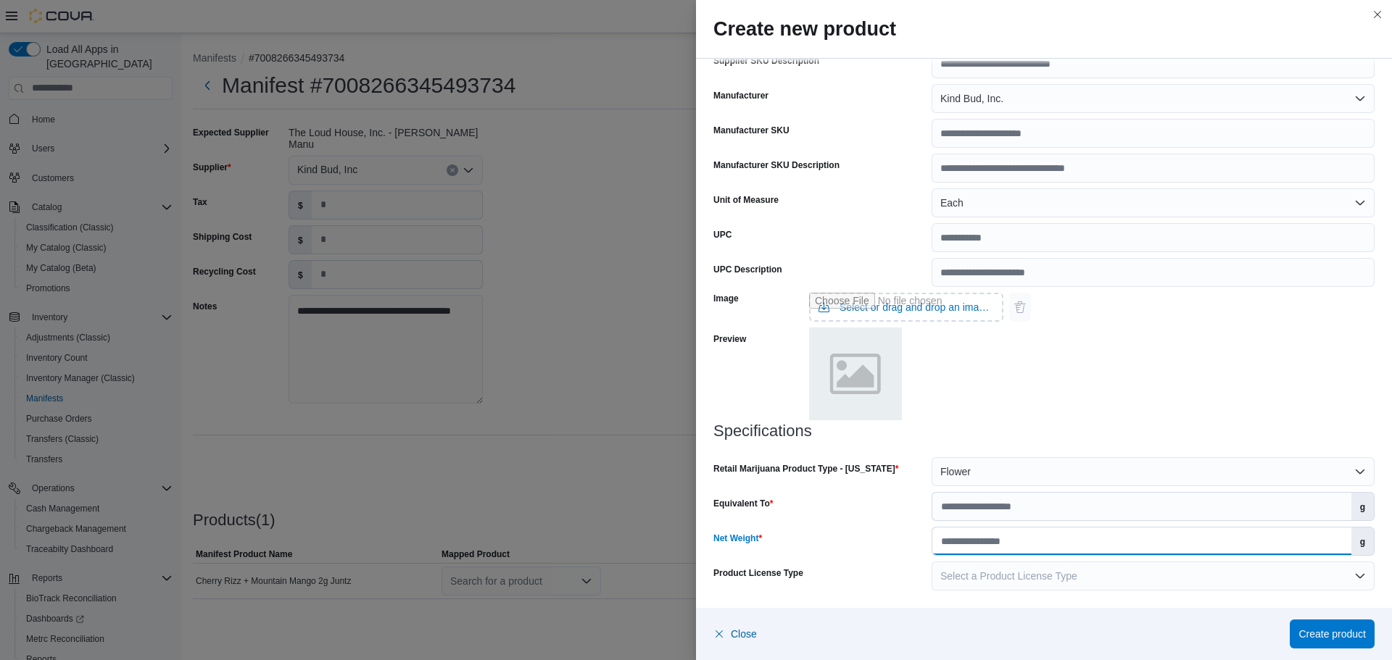
scroll to position [410, 0]
type input "*"
click at [1046, 576] on span "Select a Product License Type" at bounding box center [1008, 577] width 137 height 12
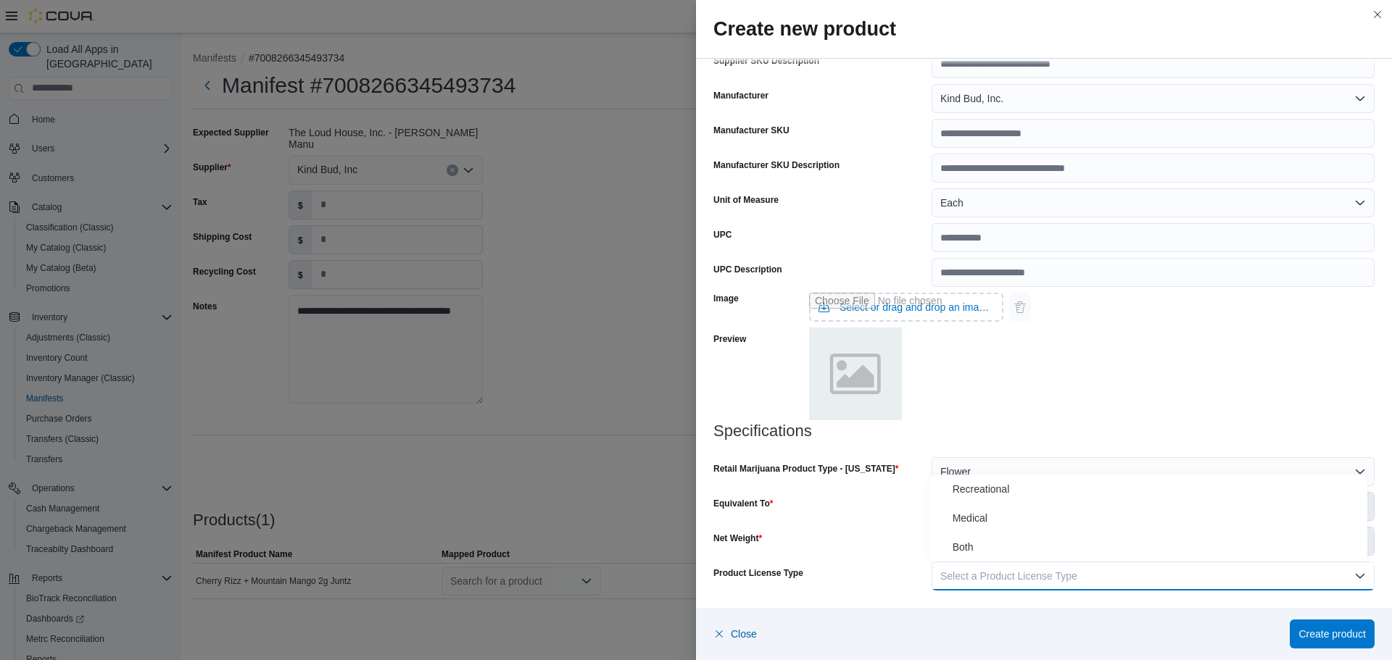
click at [998, 610] on div "Close Create product" at bounding box center [1044, 634] width 696 height 52
click at [1307, 629] on span "Create product" at bounding box center [1331, 633] width 67 height 14
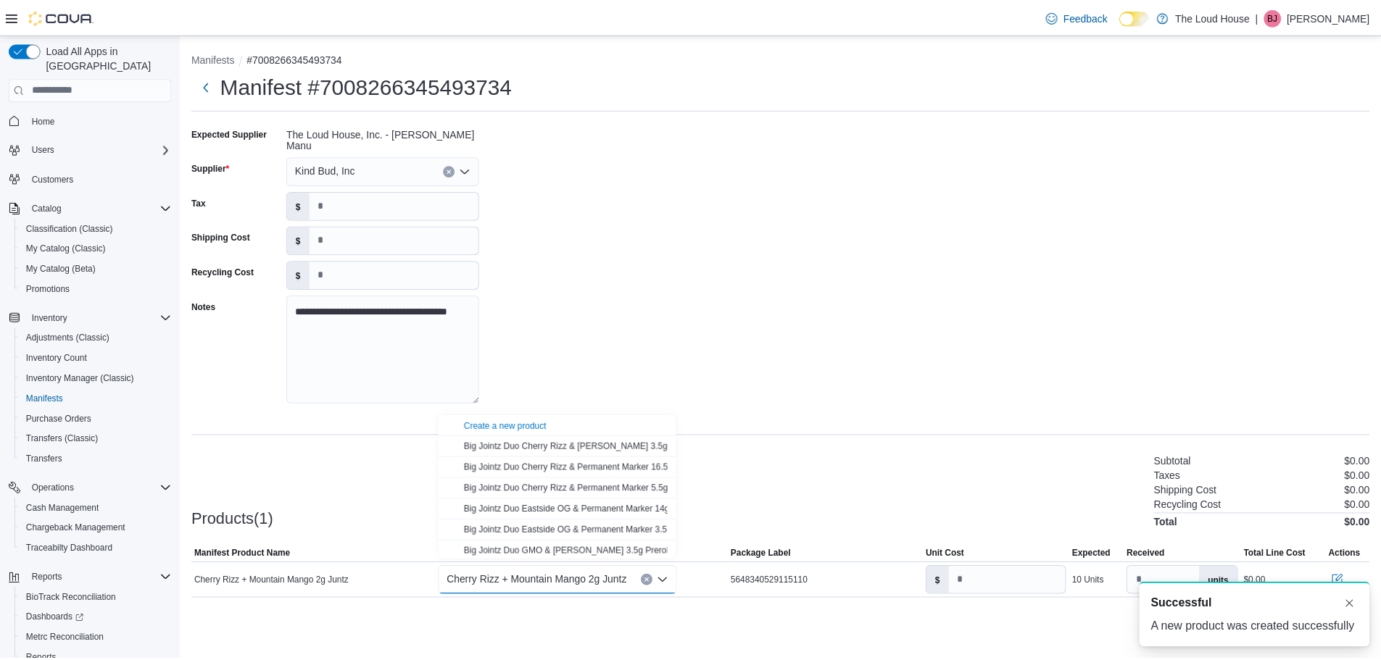
scroll to position [0, 0]
click at [925, 617] on div "Cancel Receive Manifest" at bounding box center [786, 631] width 1187 height 29
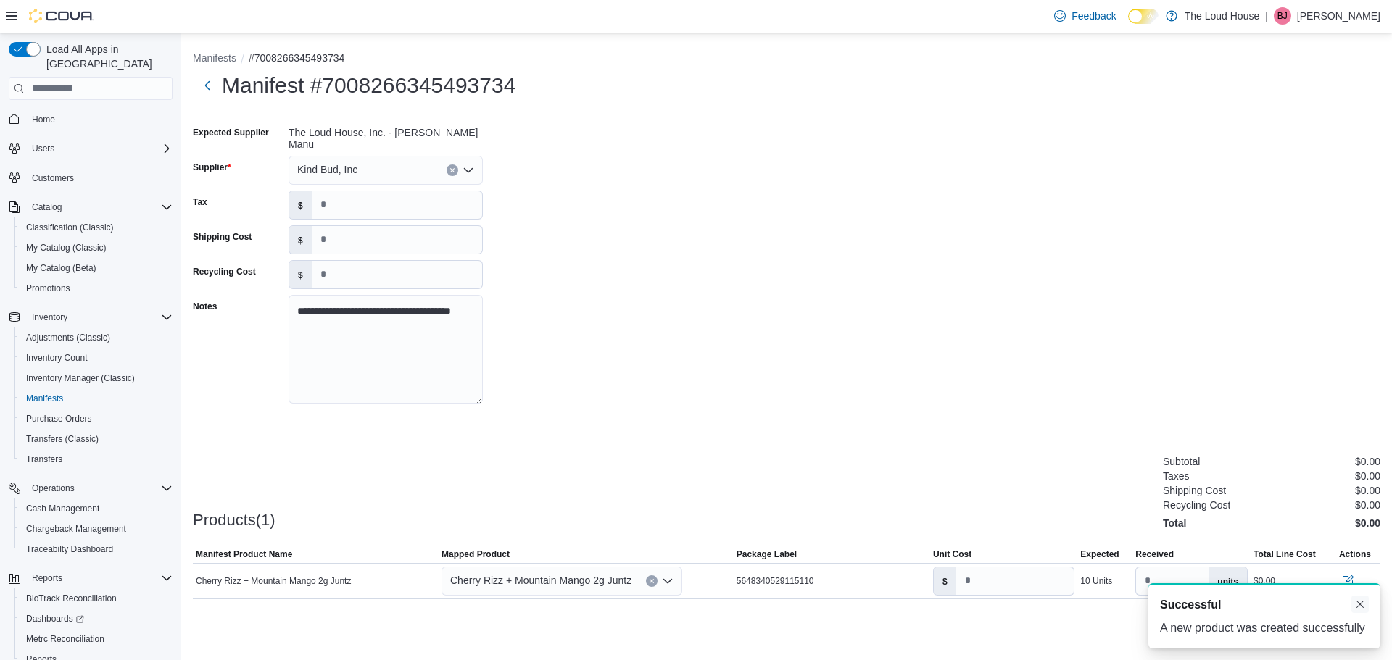
click at [1364, 596] on button "Dismiss toast" at bounding box center [1359, 604] width 17 height 17
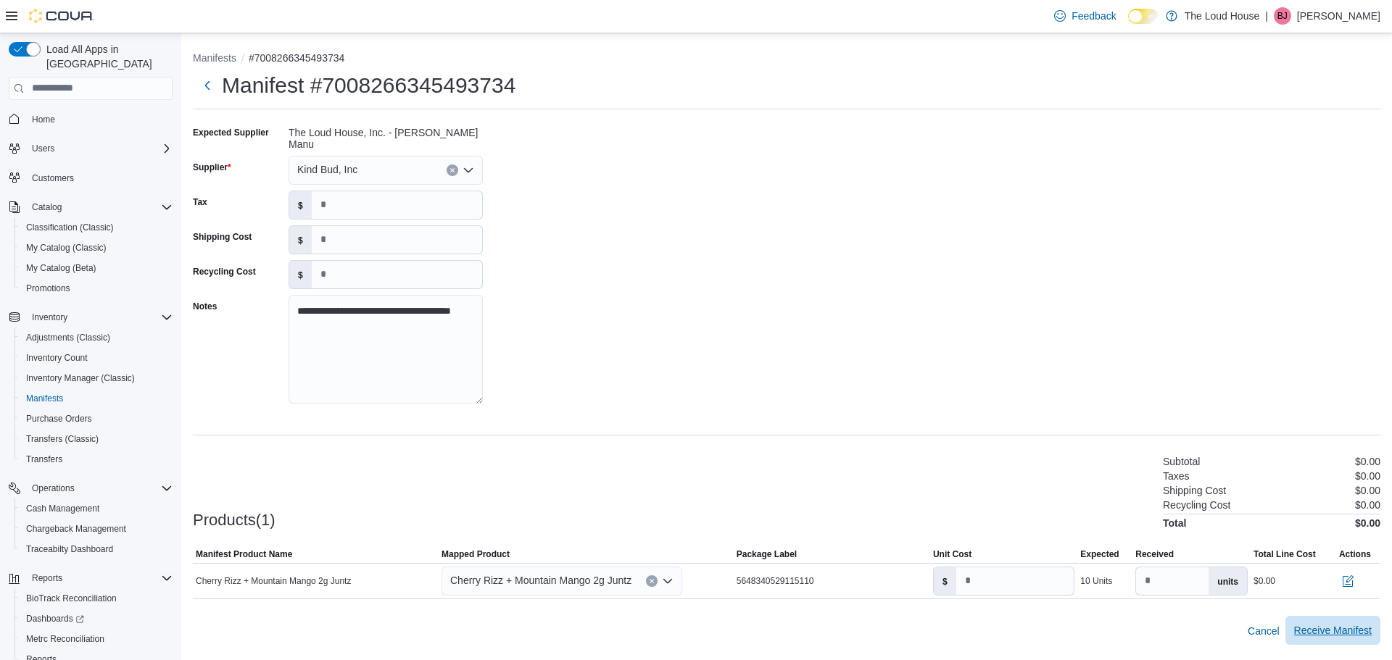
click at [1314, 626] on span "Receive Manifest" at bounding box center [1333, 630] width 78 height 14
